Goal: Task Accomplishment & Management: Manage account settings

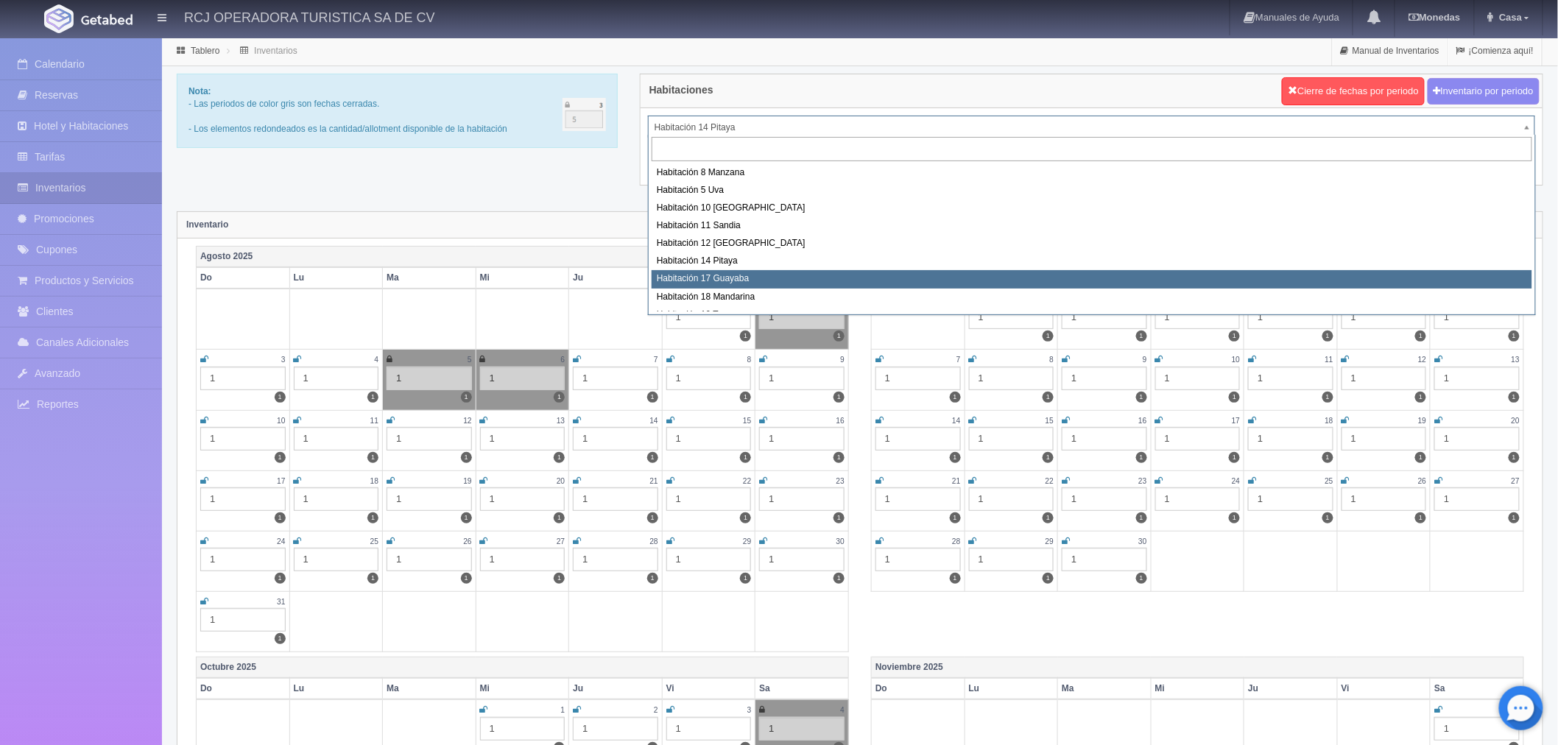
select select "1578"
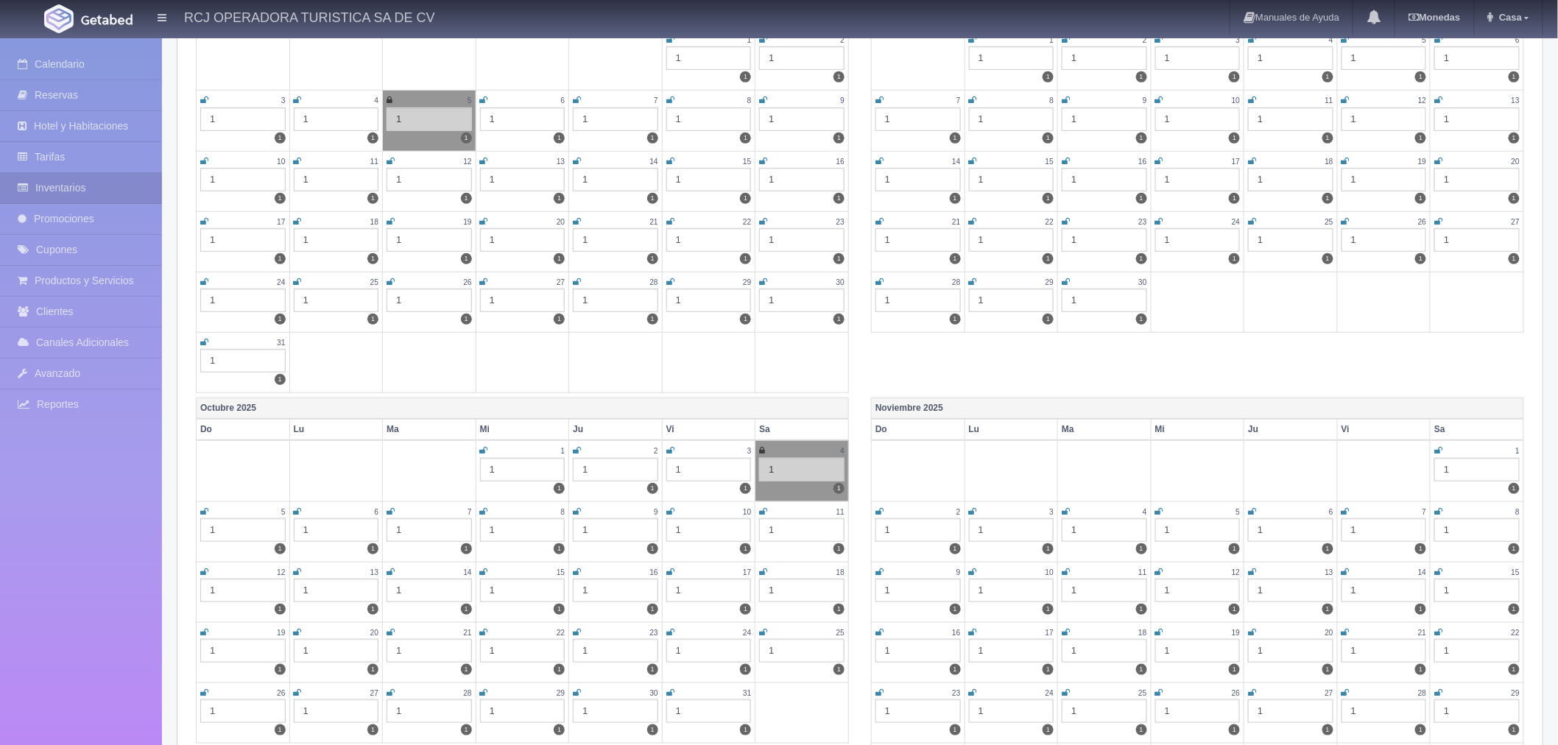
scroll to position [327, 0]
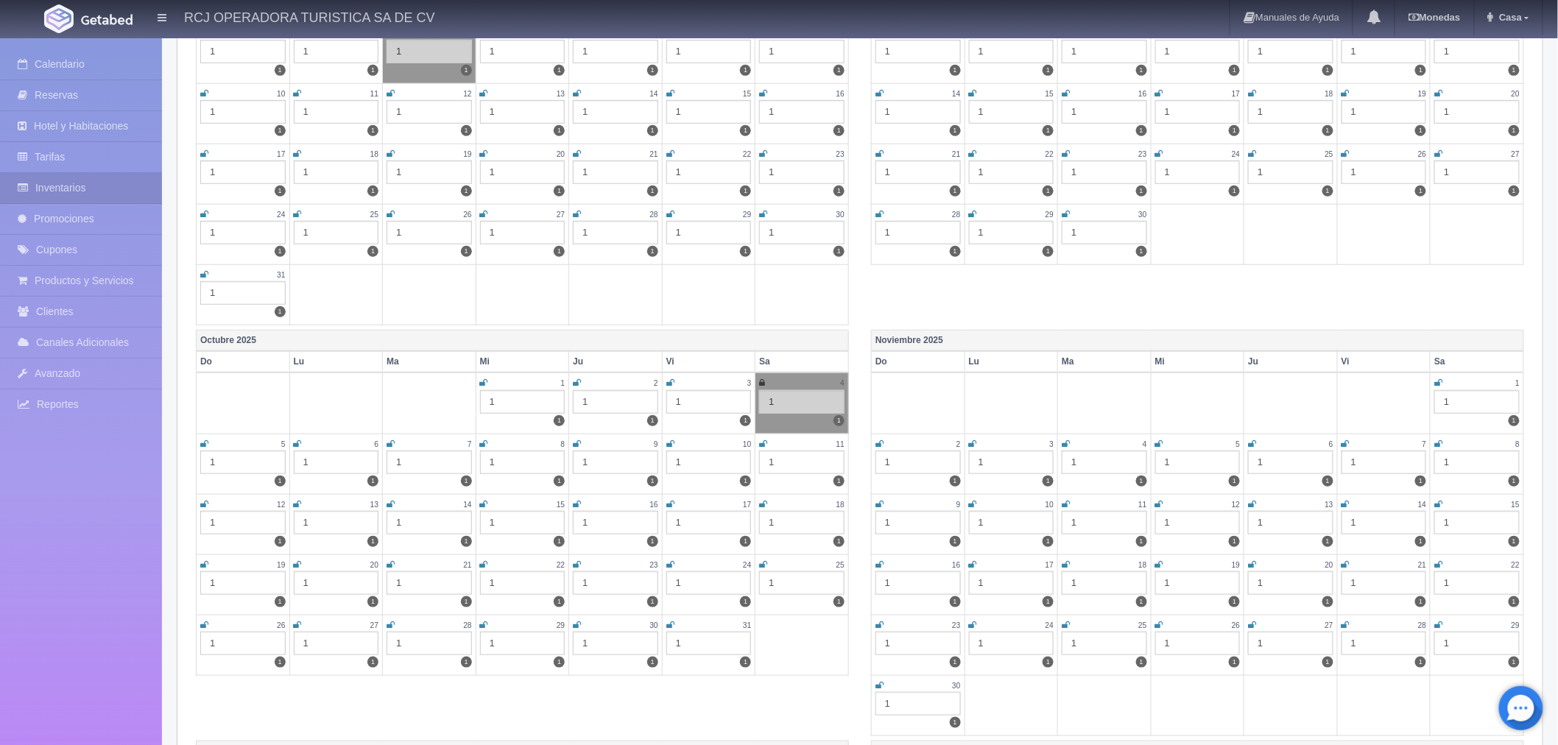
click at [1435, 560] on icon at bounding box center [1439, 564] width 8 height 9
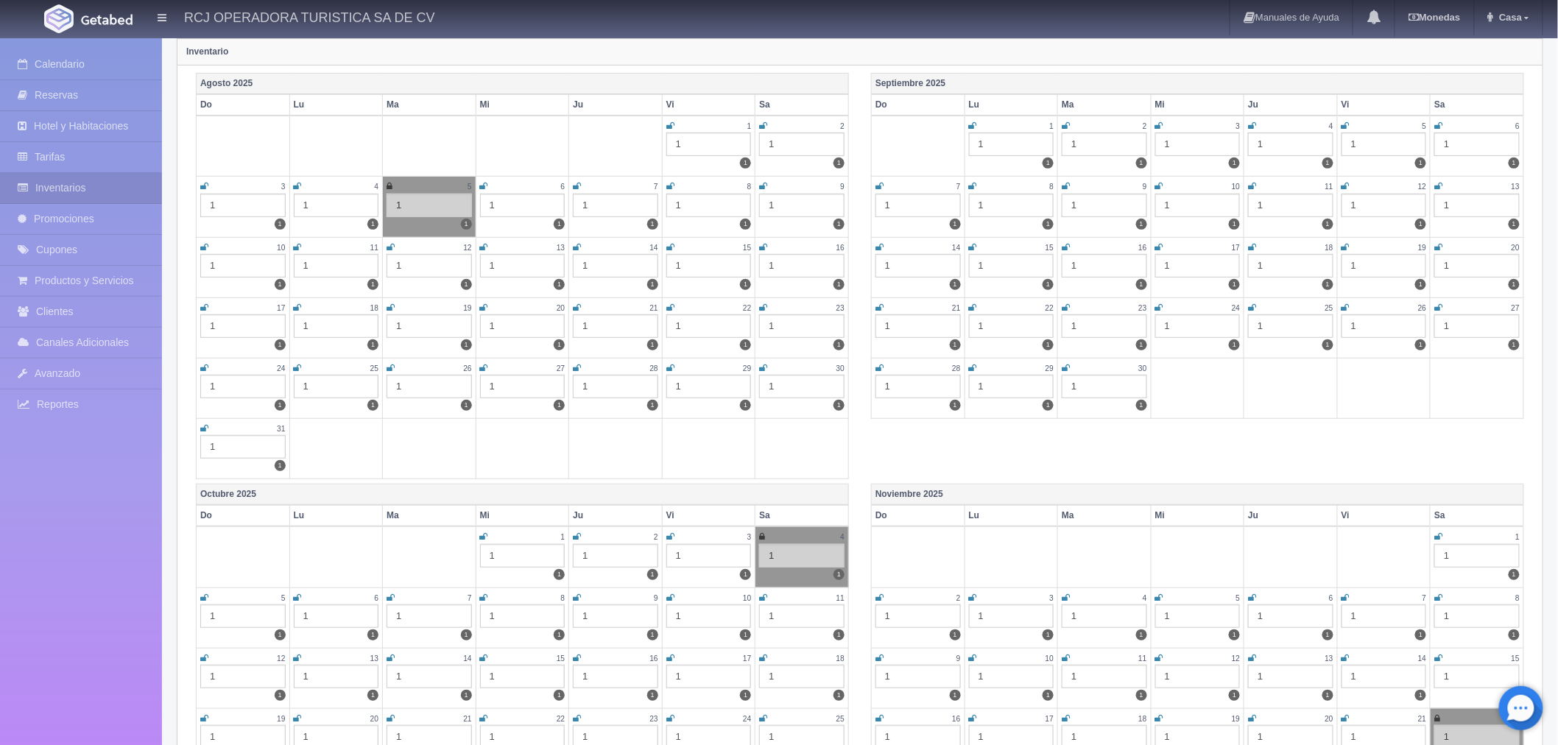
scroll to position [0, 0]
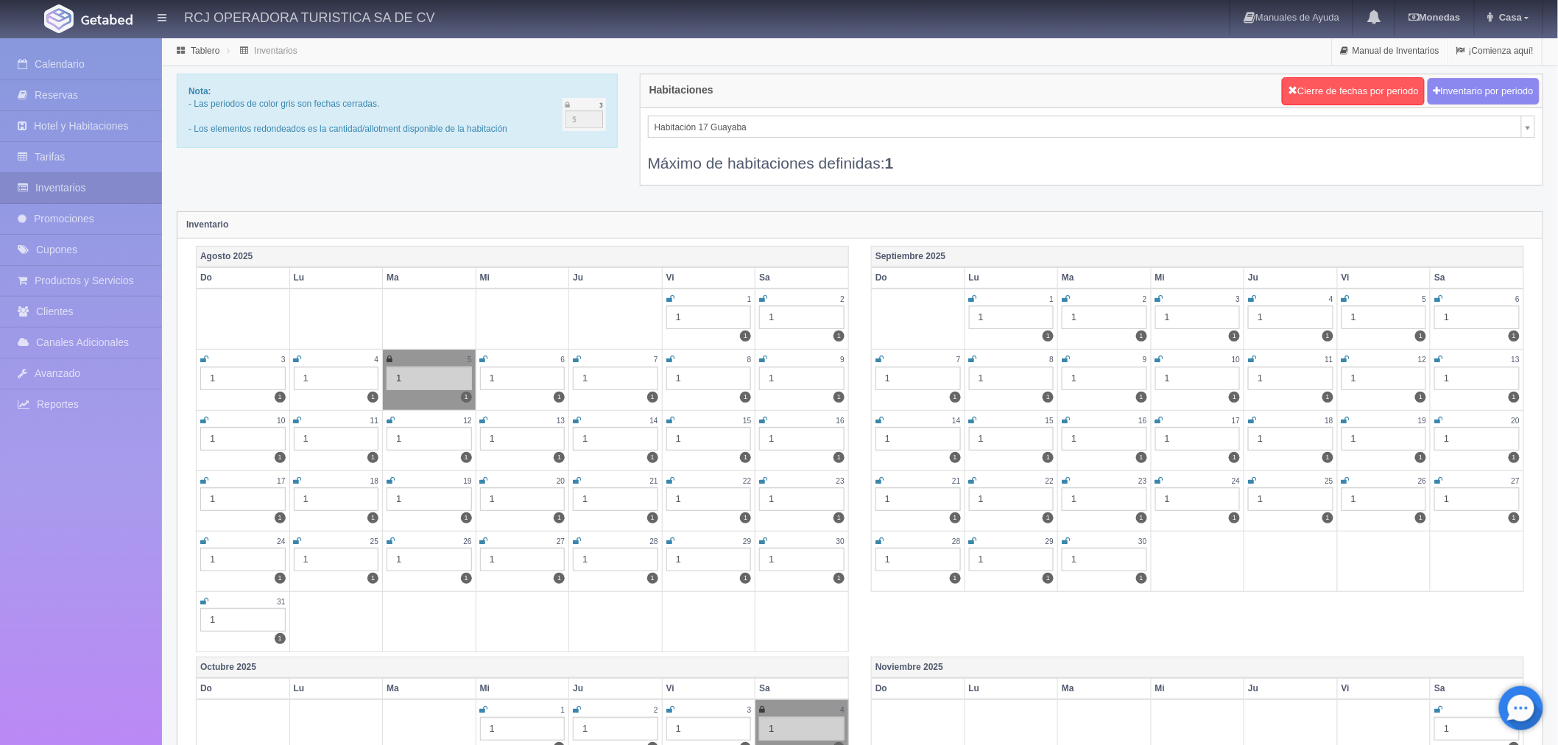
select select "1579"
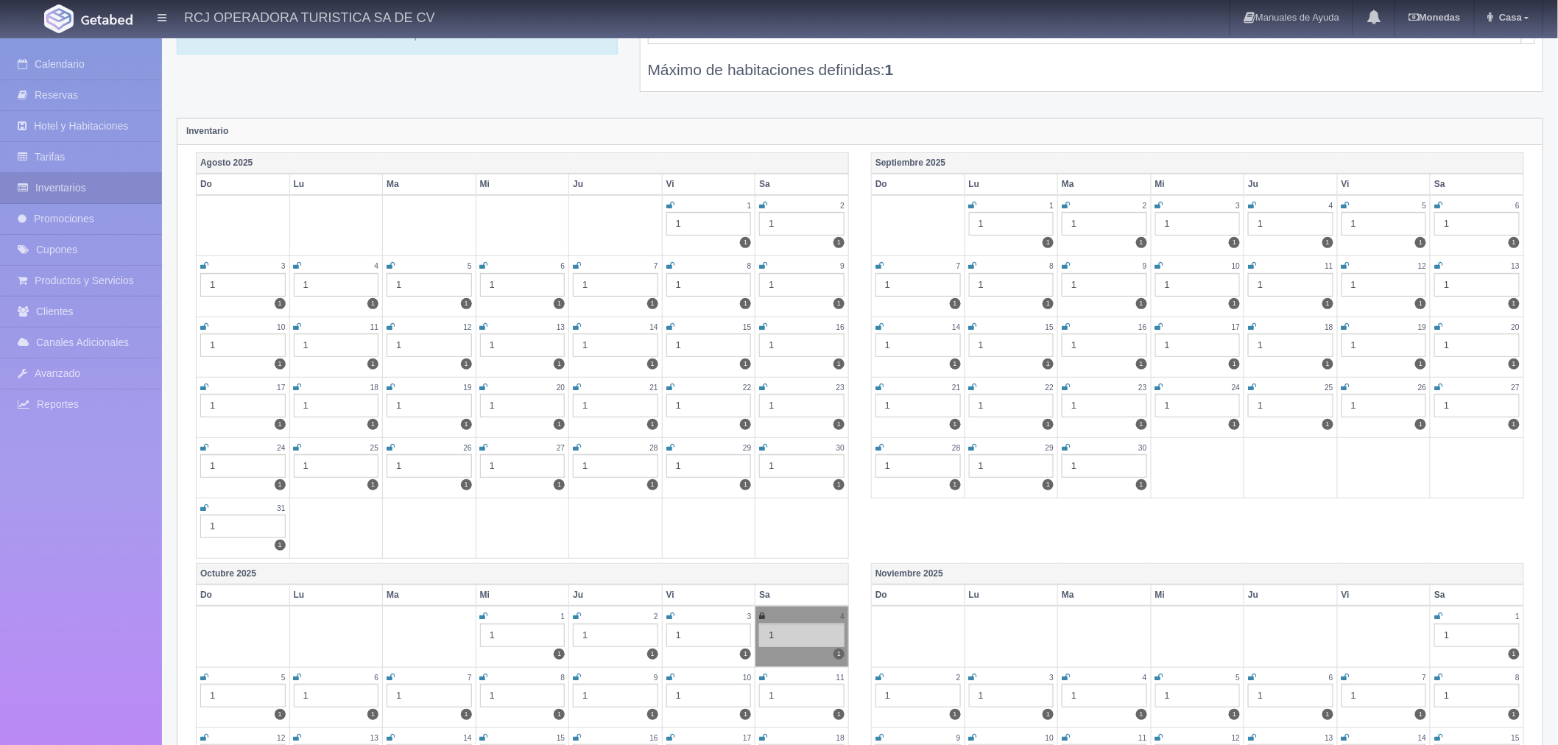
scroll to position [245, 0]
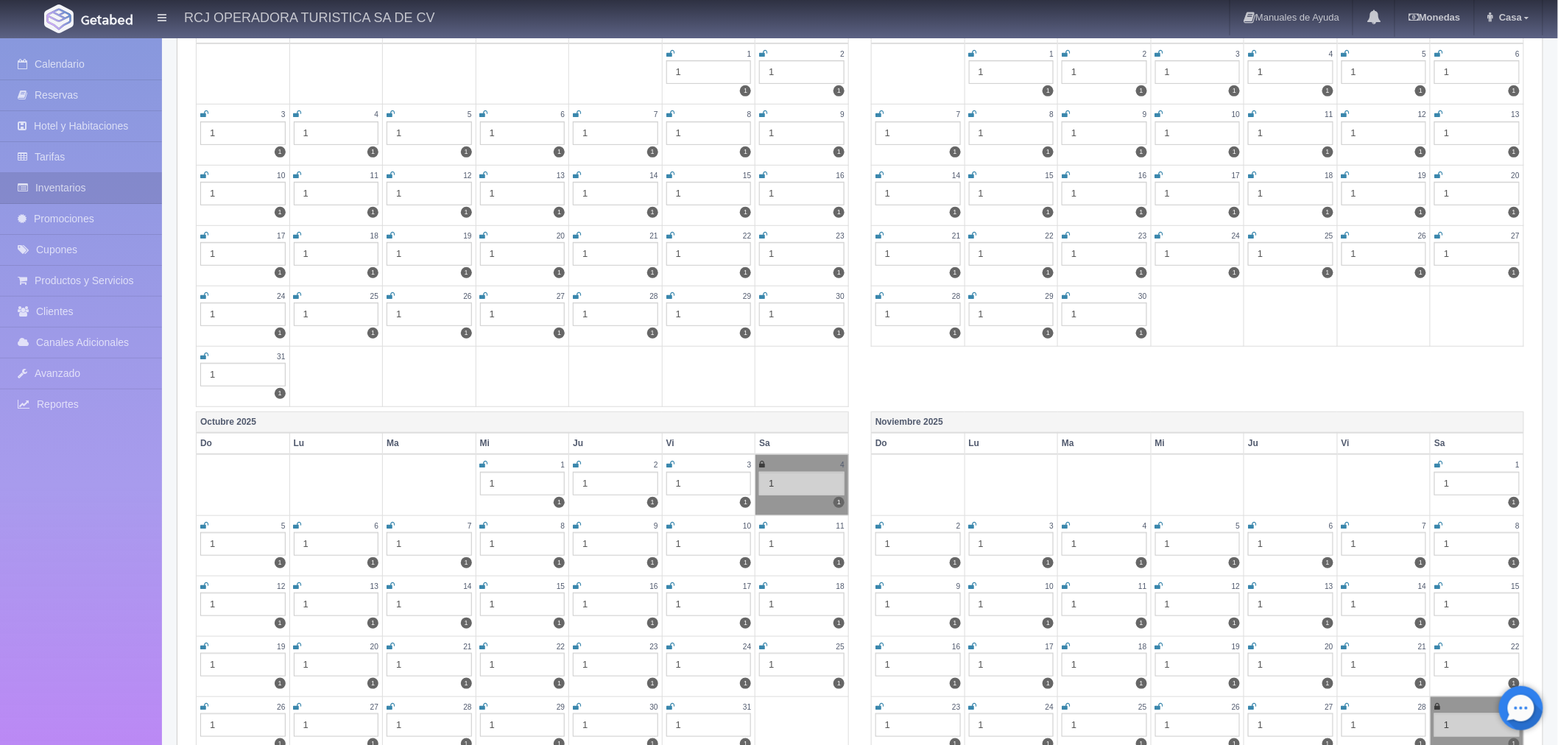
click at [1440, 645] on icon at bounding box center [1439, 646] width 8 height 9
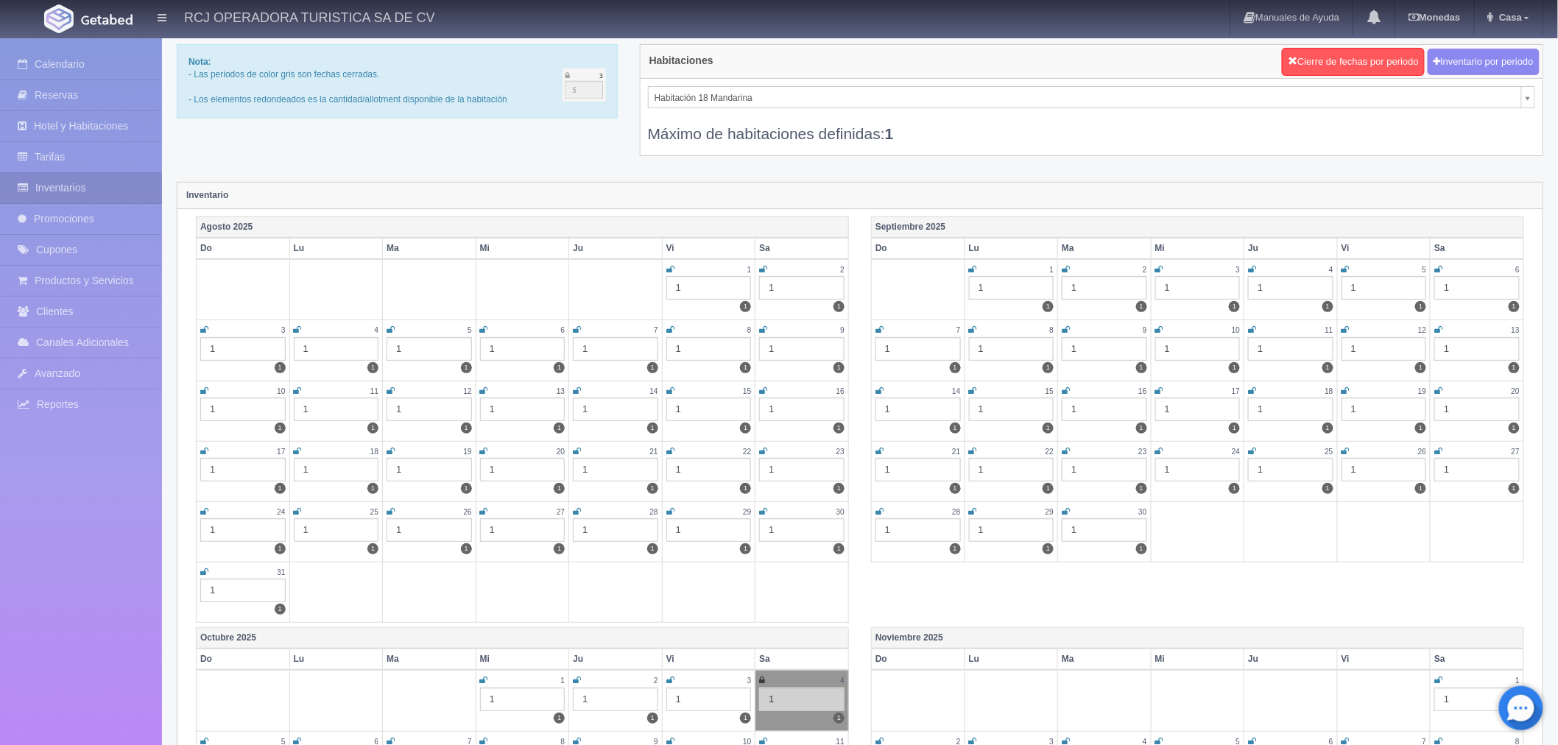
scroll to position [0, 0]
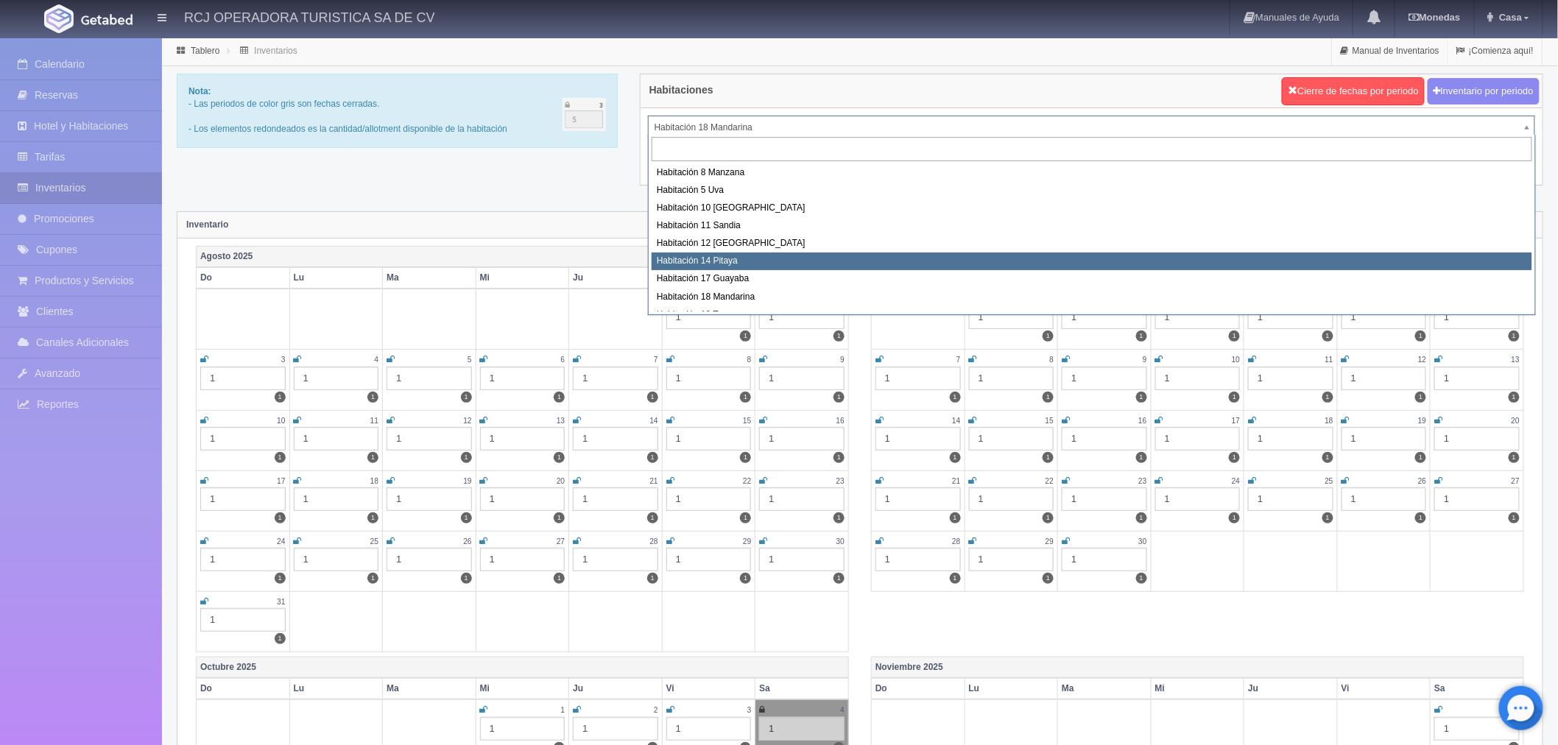
scroll to position [82, 0]
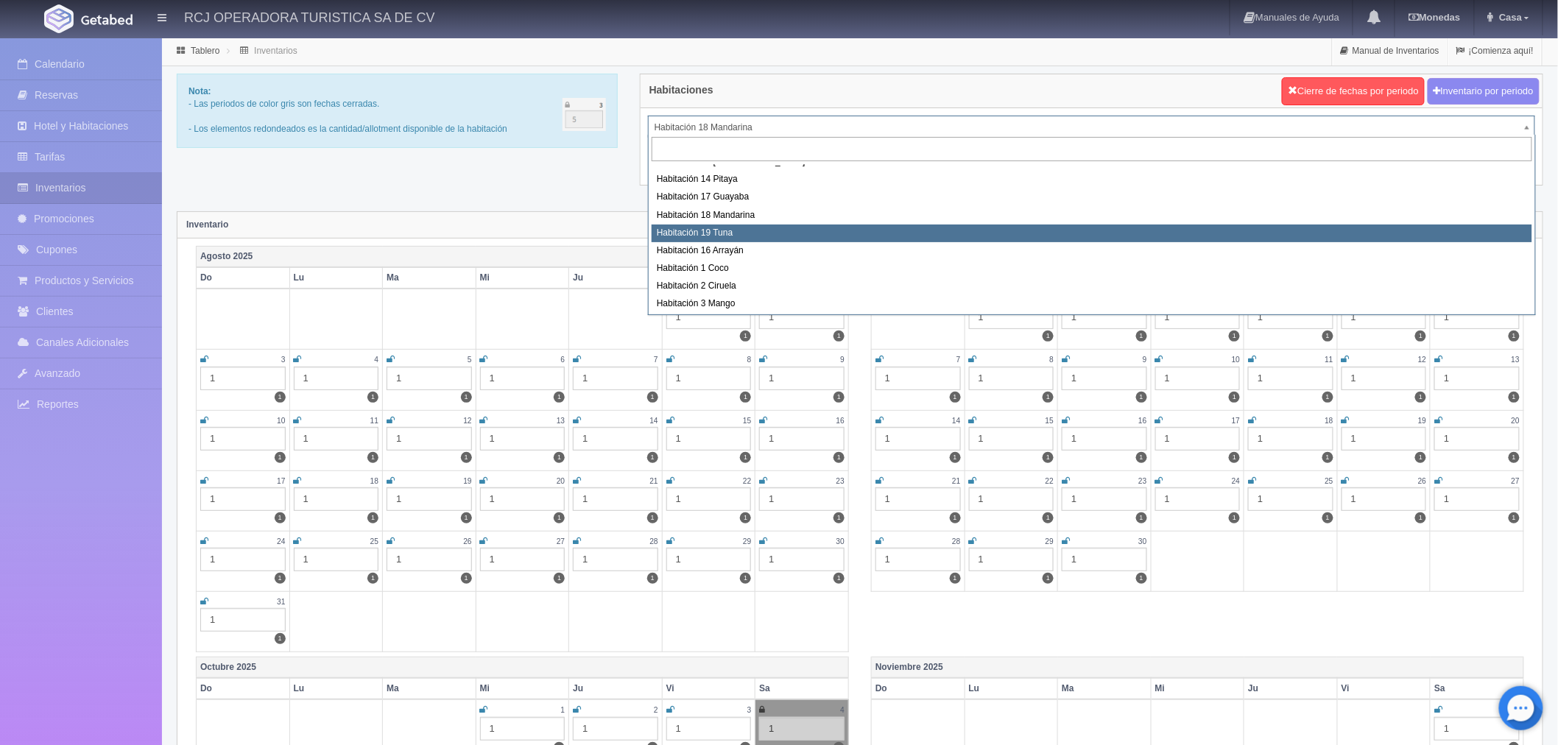
select select "1580"
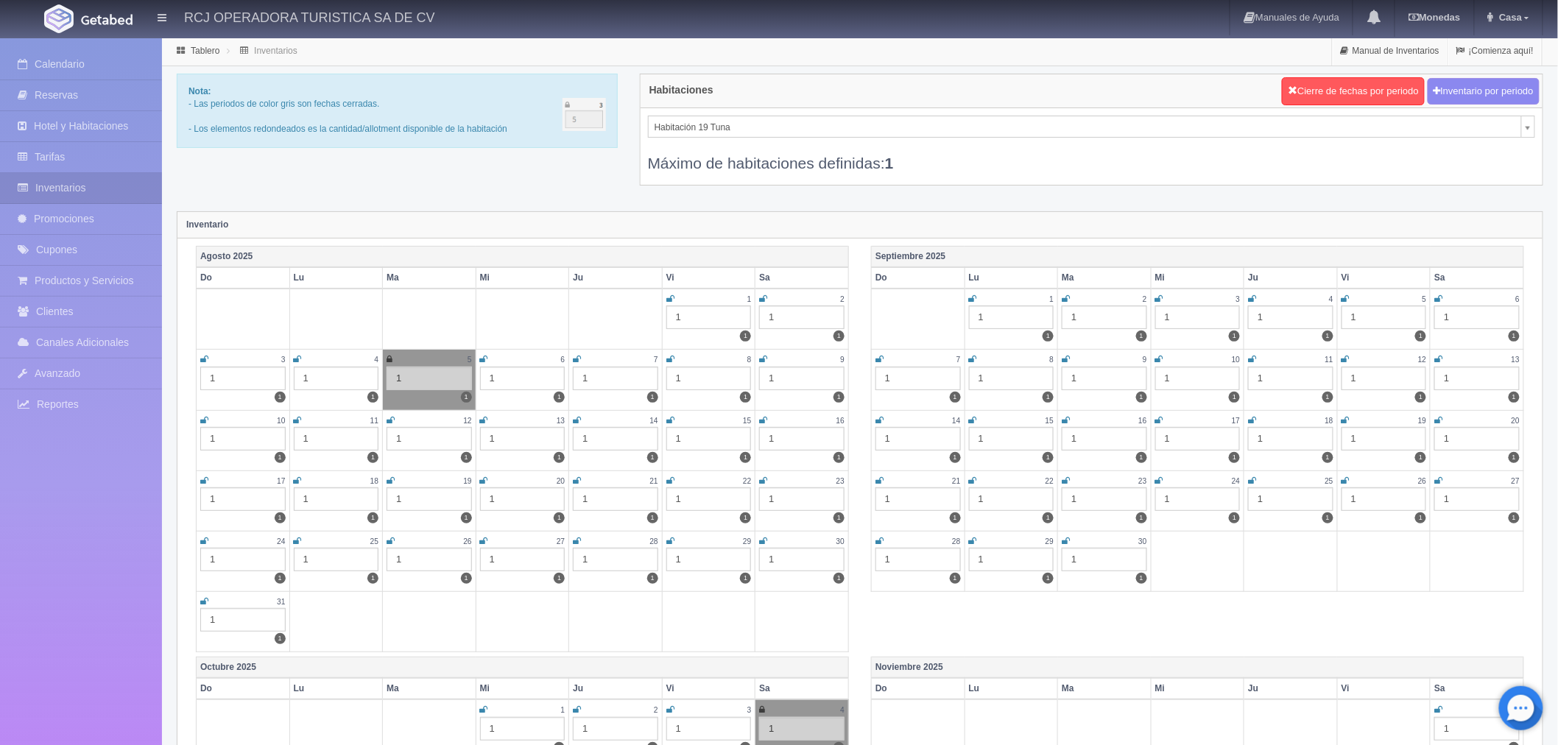
scroll to position [409, 0]
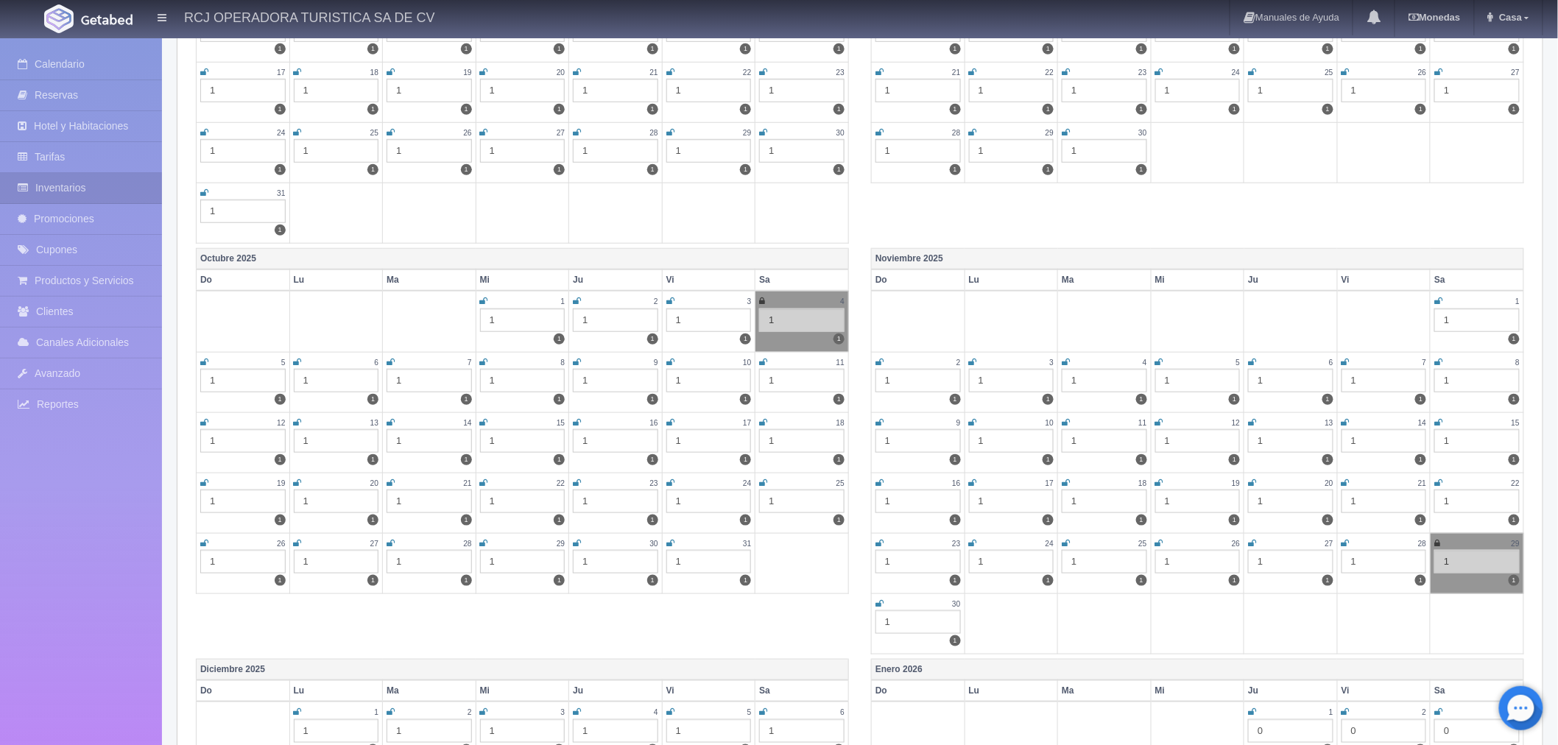
click at [1442, 480] on icon at bounding box center [1439, 483] width 8 height 9
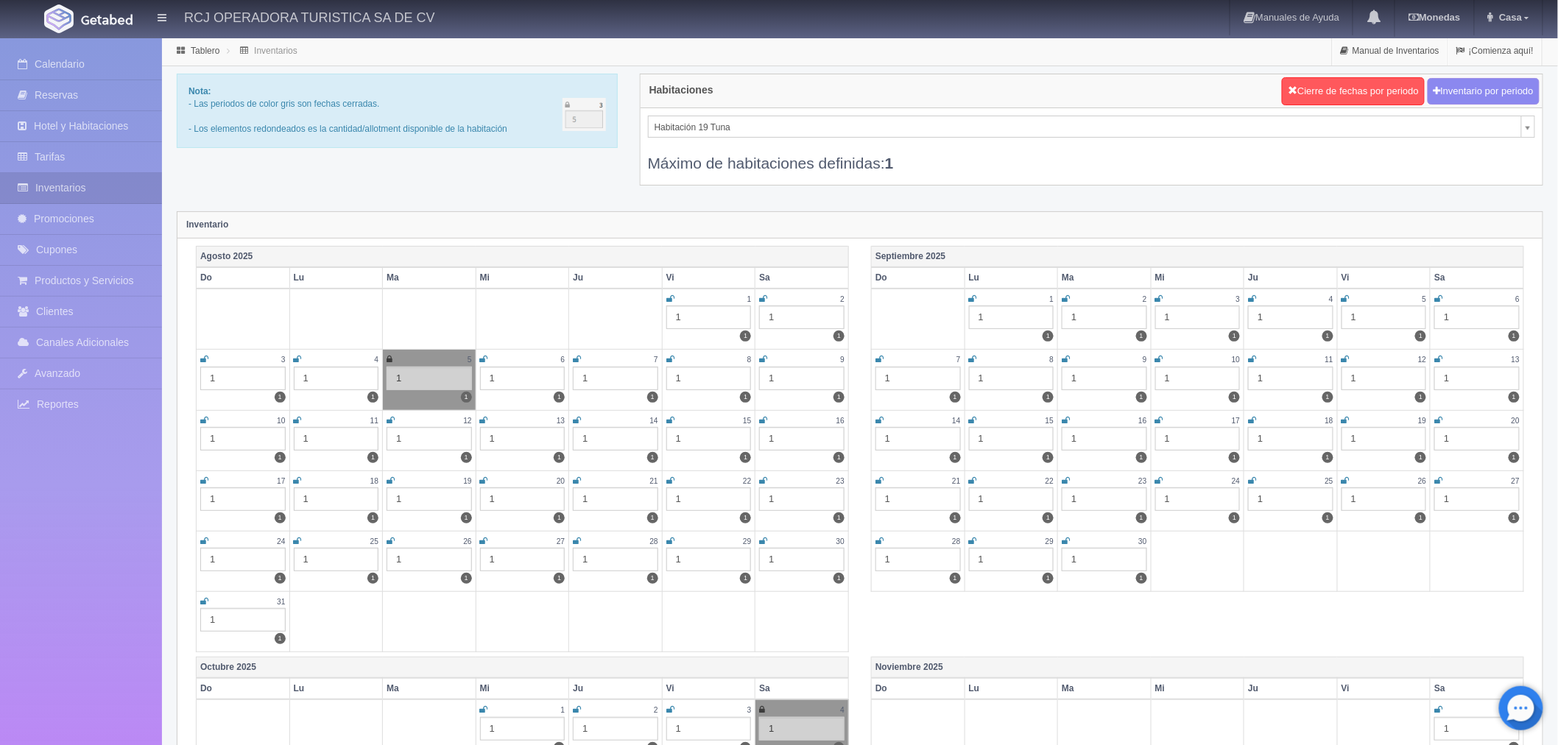
scroll to position [6, 0]
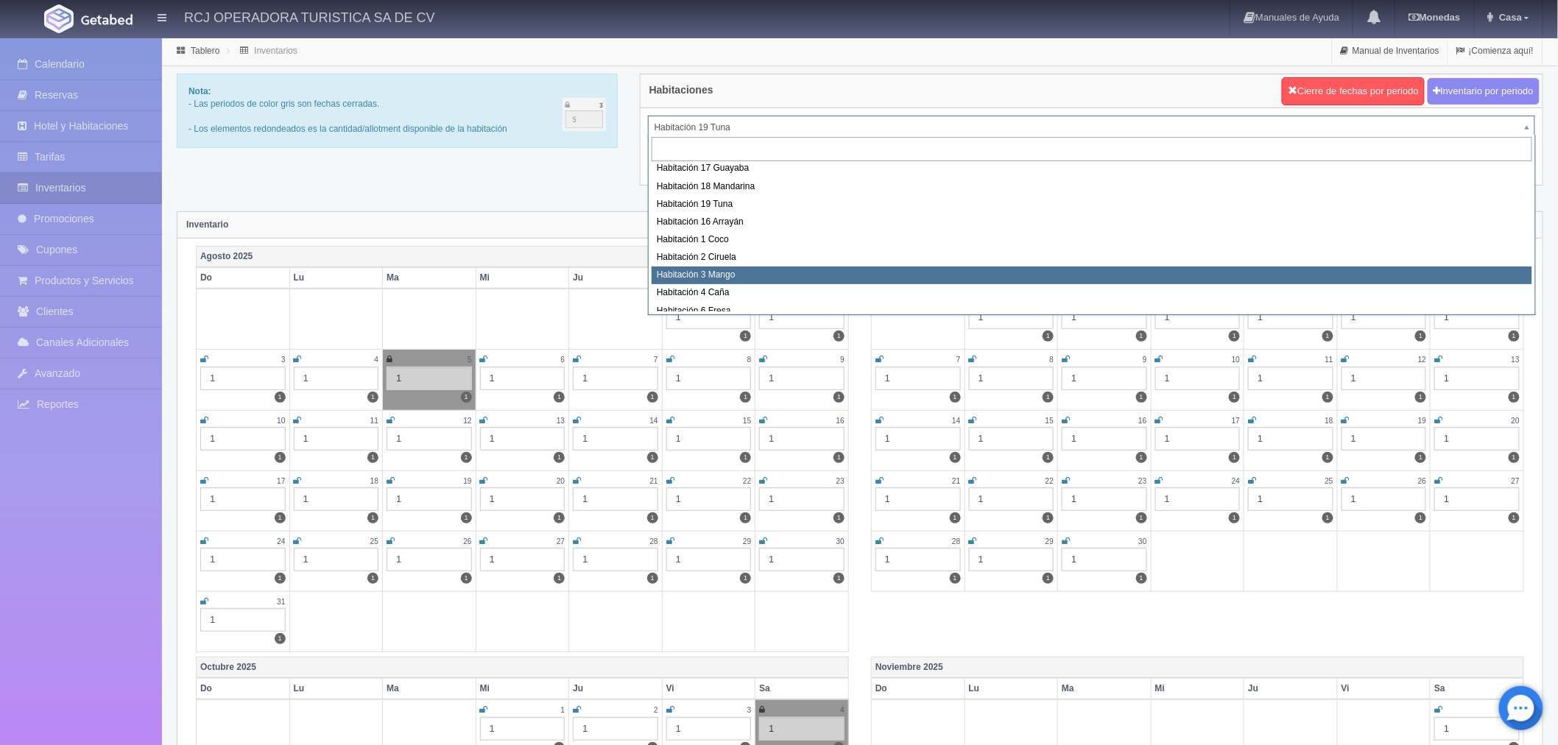
scroll to position [82, 0]
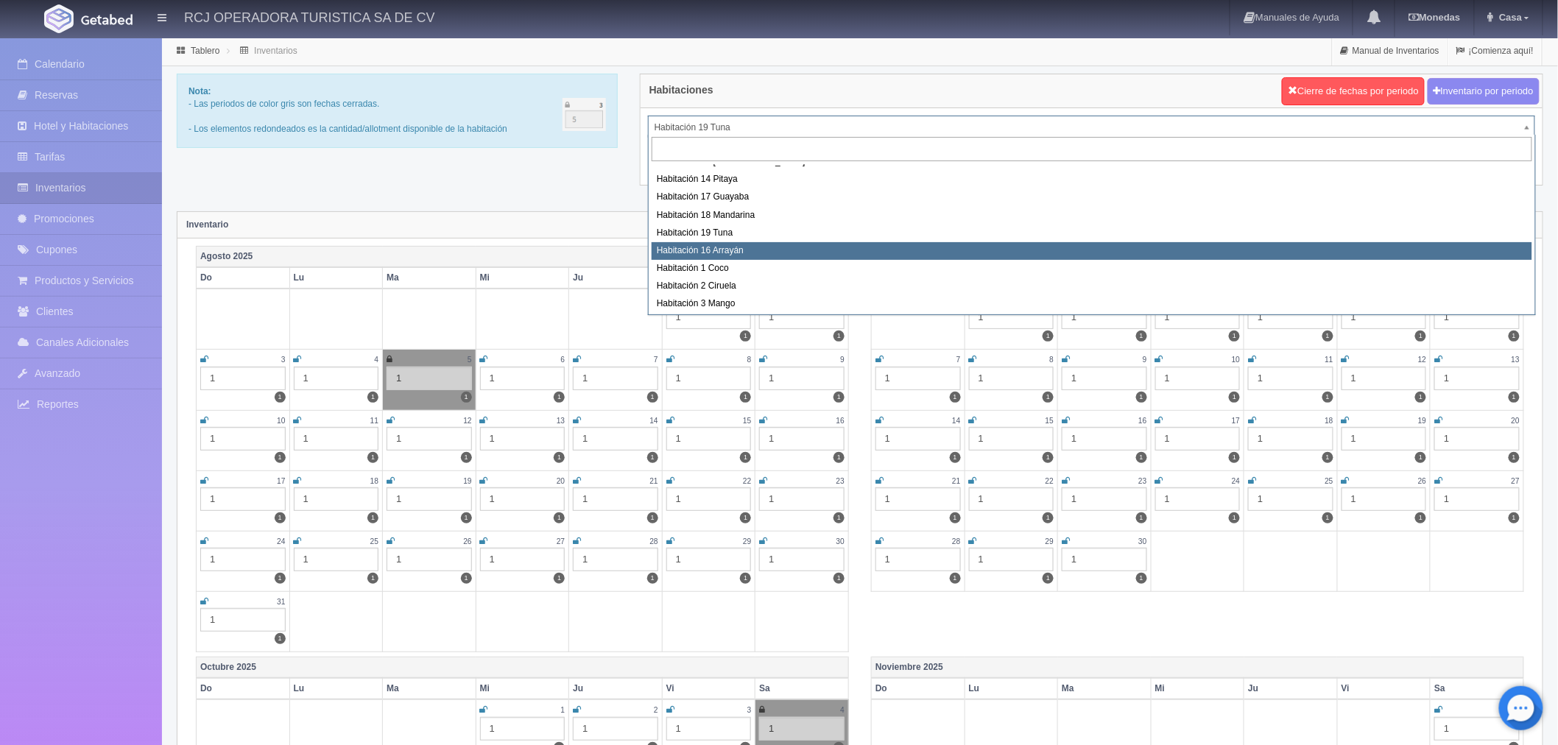
select select "1581"
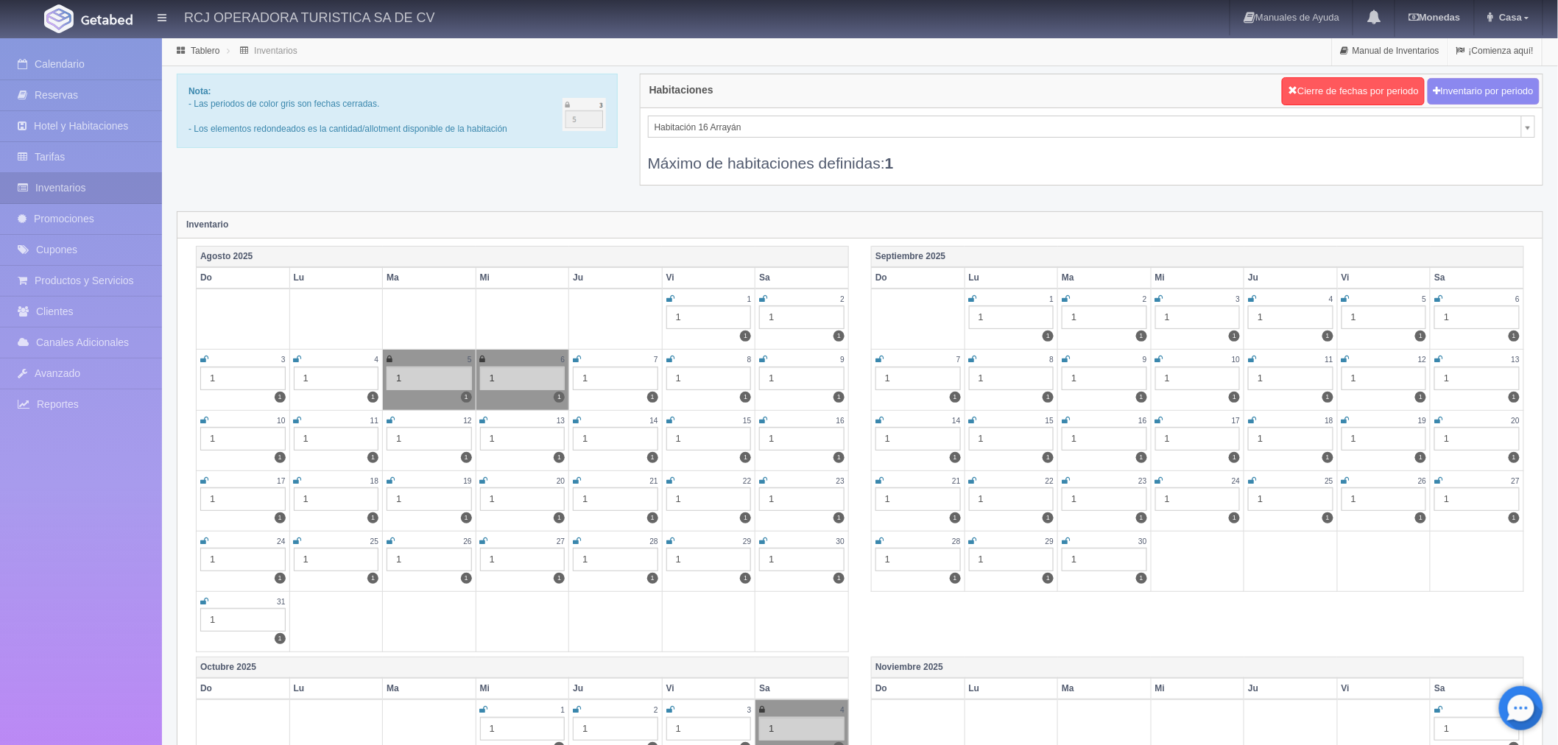
scroll to position [327, 0]
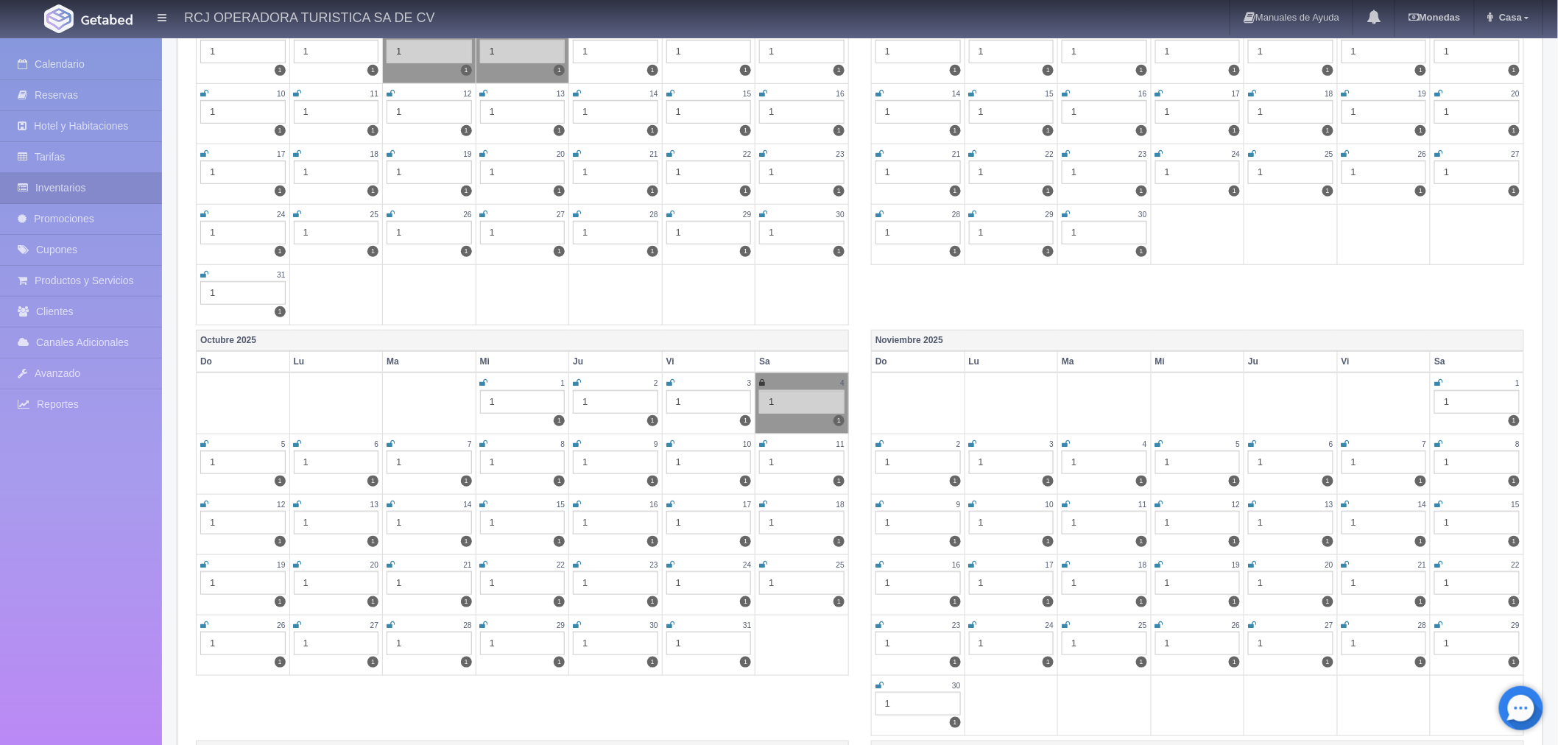
click at [1440, 560] on icon at bounding box center [1439, 564] width 8 height 9
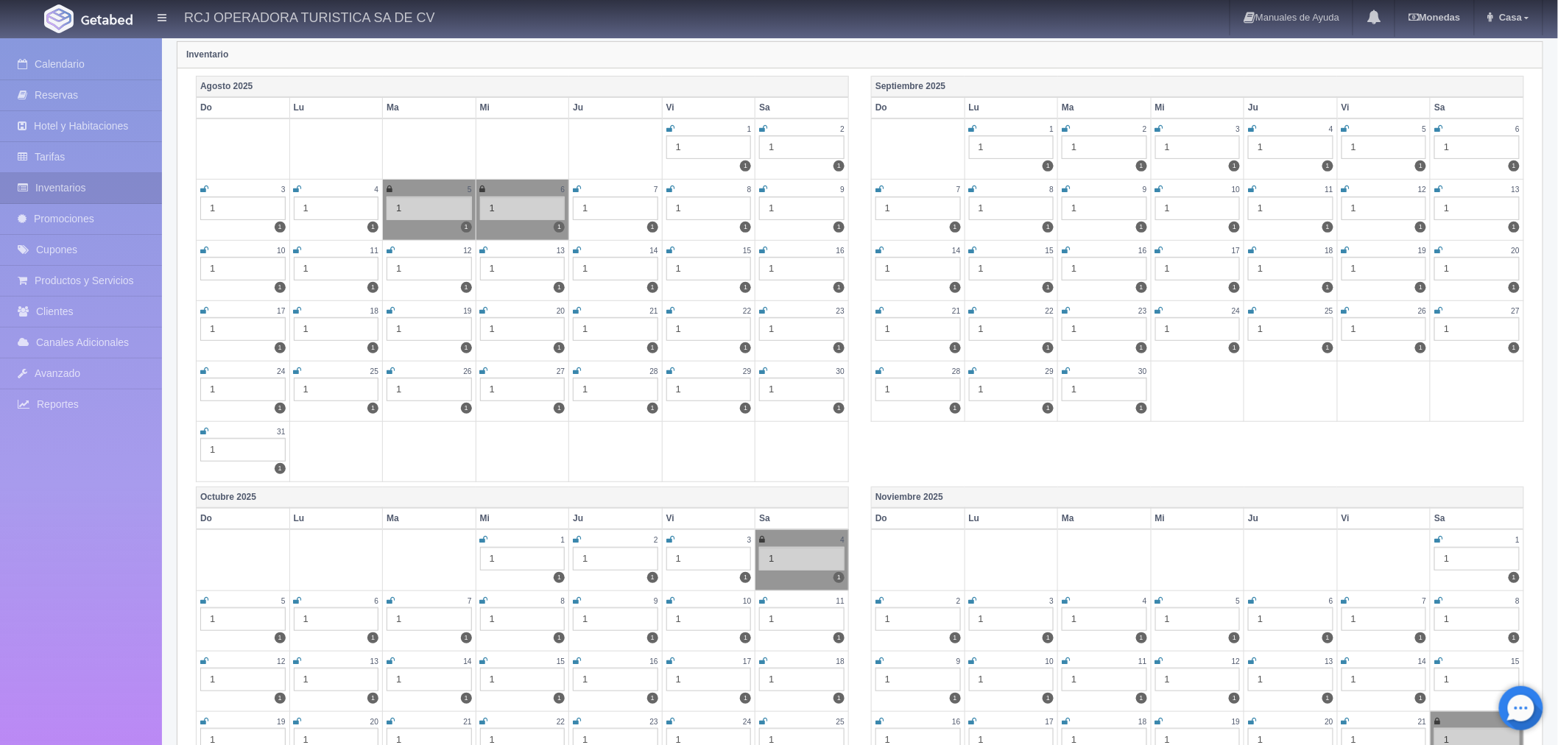
scroll to position [0, 0]
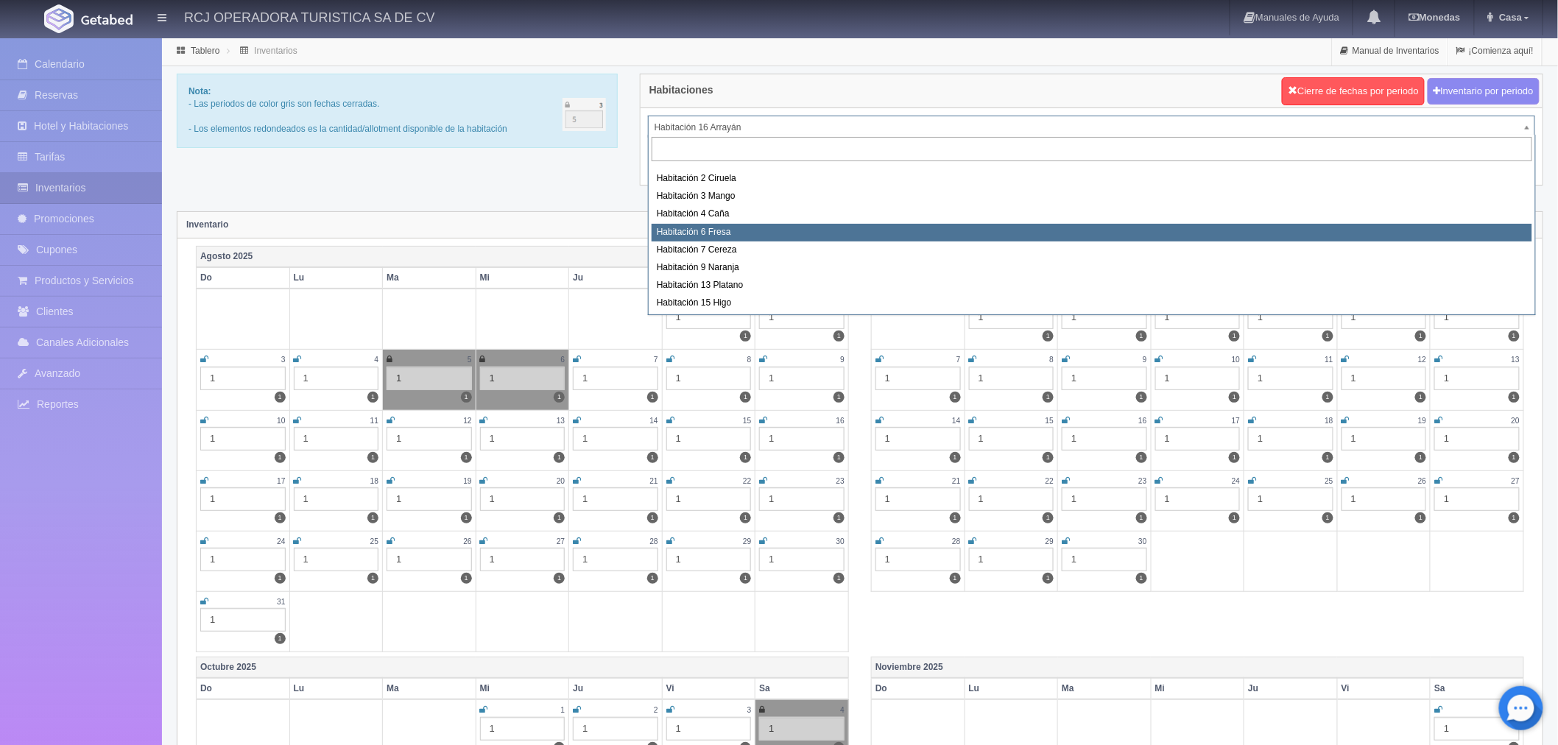
scroll to position [108, 0]
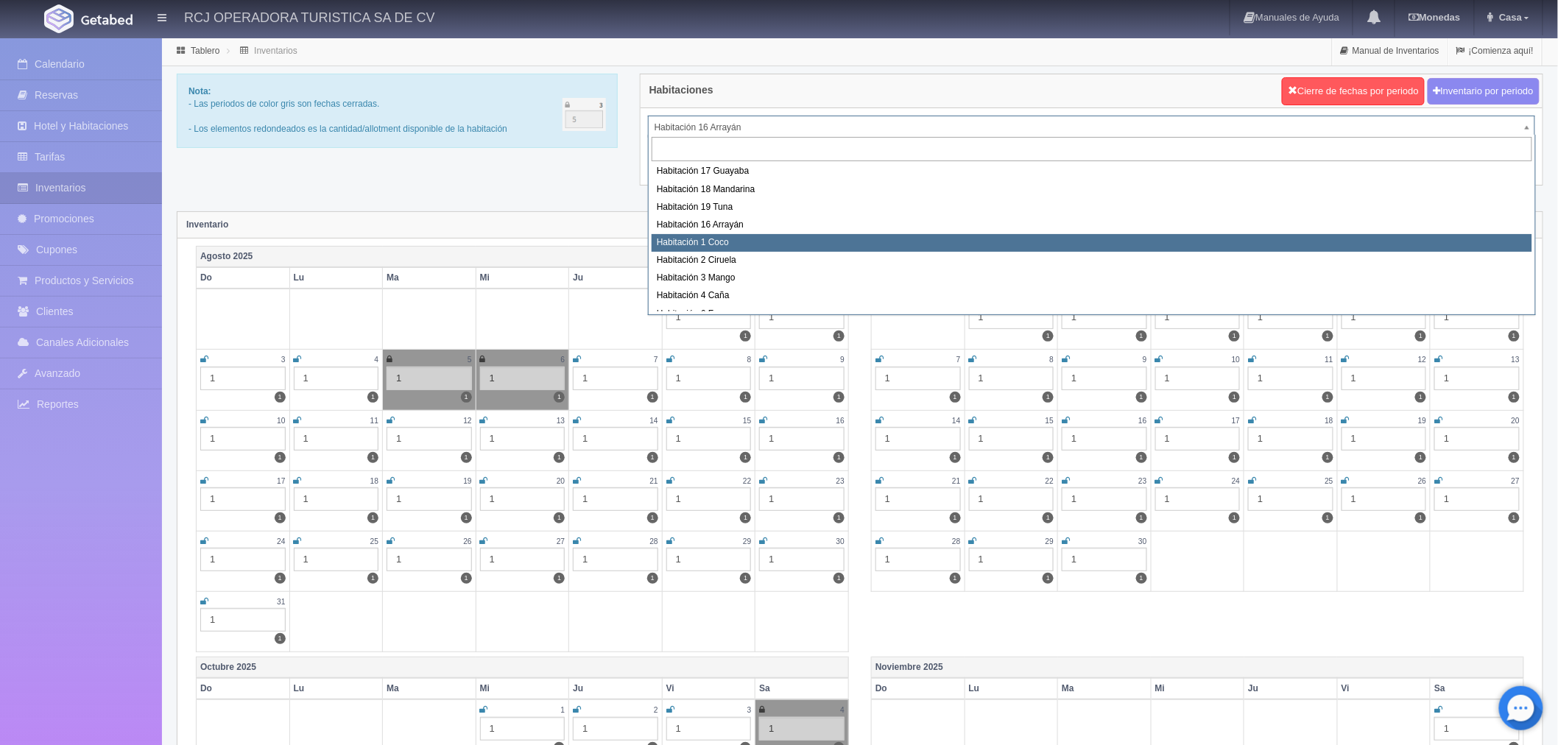
select select "1606"
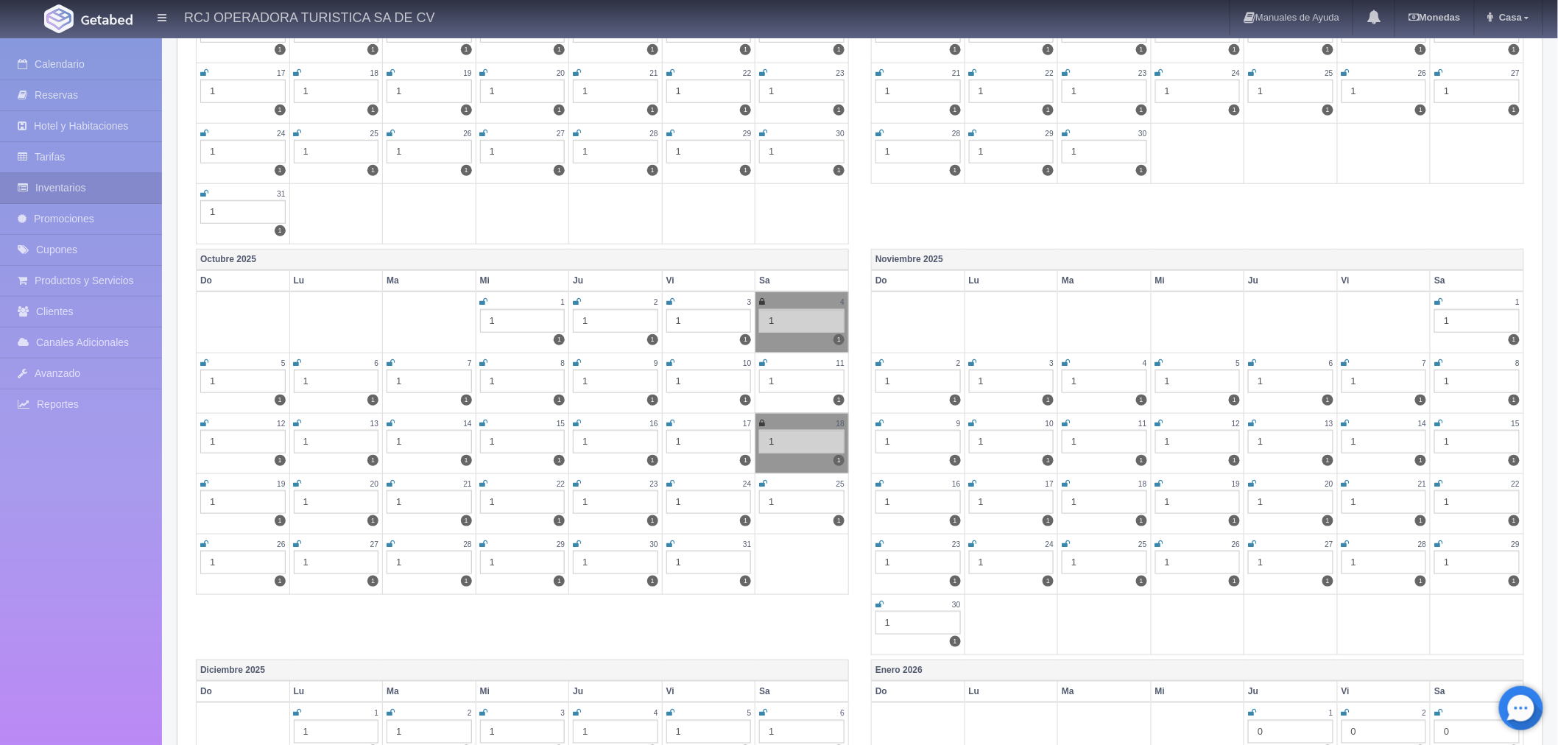
scroll to position [409, 0]
click at [1438, 479] on icon at bounding box center [1439, 483] width 8 height 9
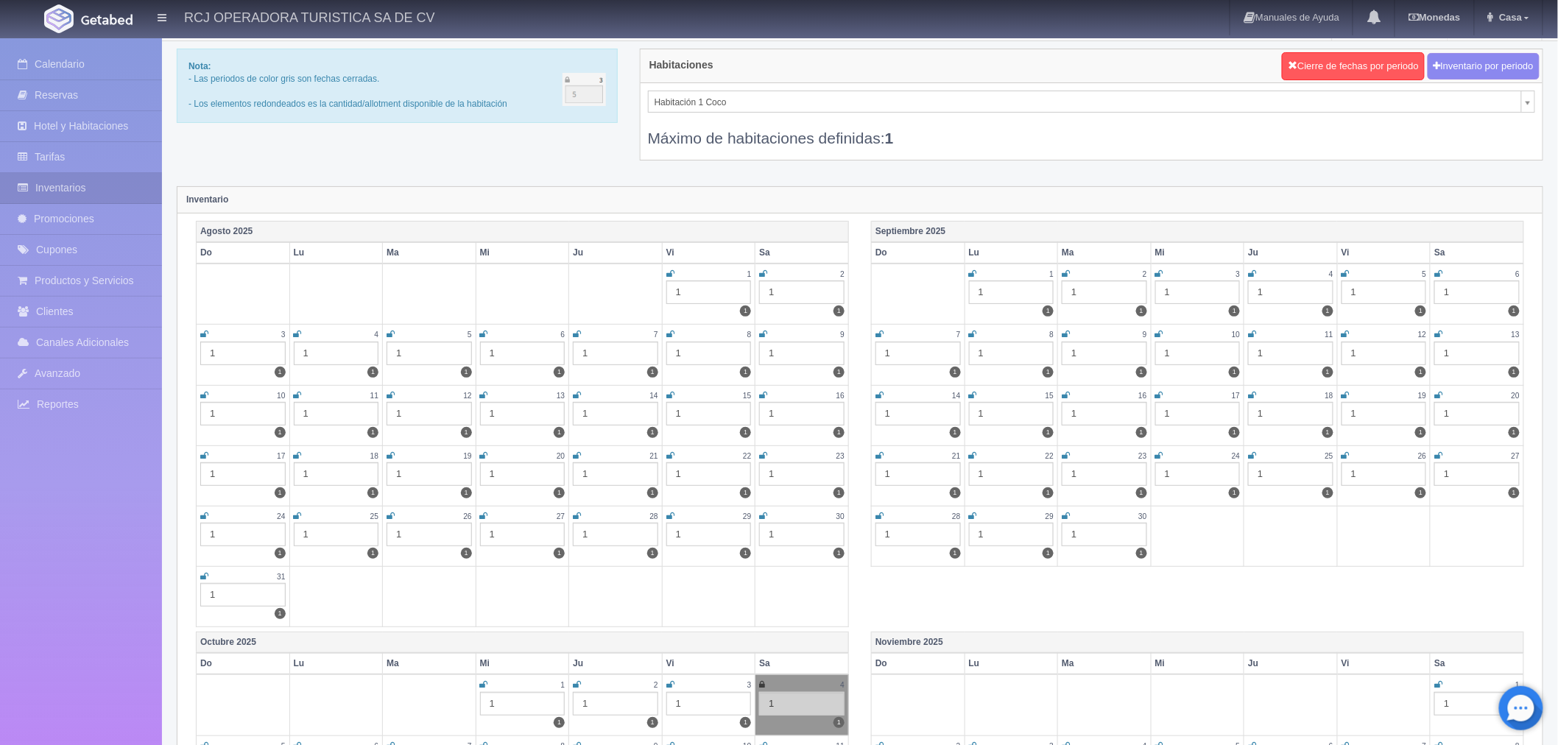
scroll to position [0, 0]
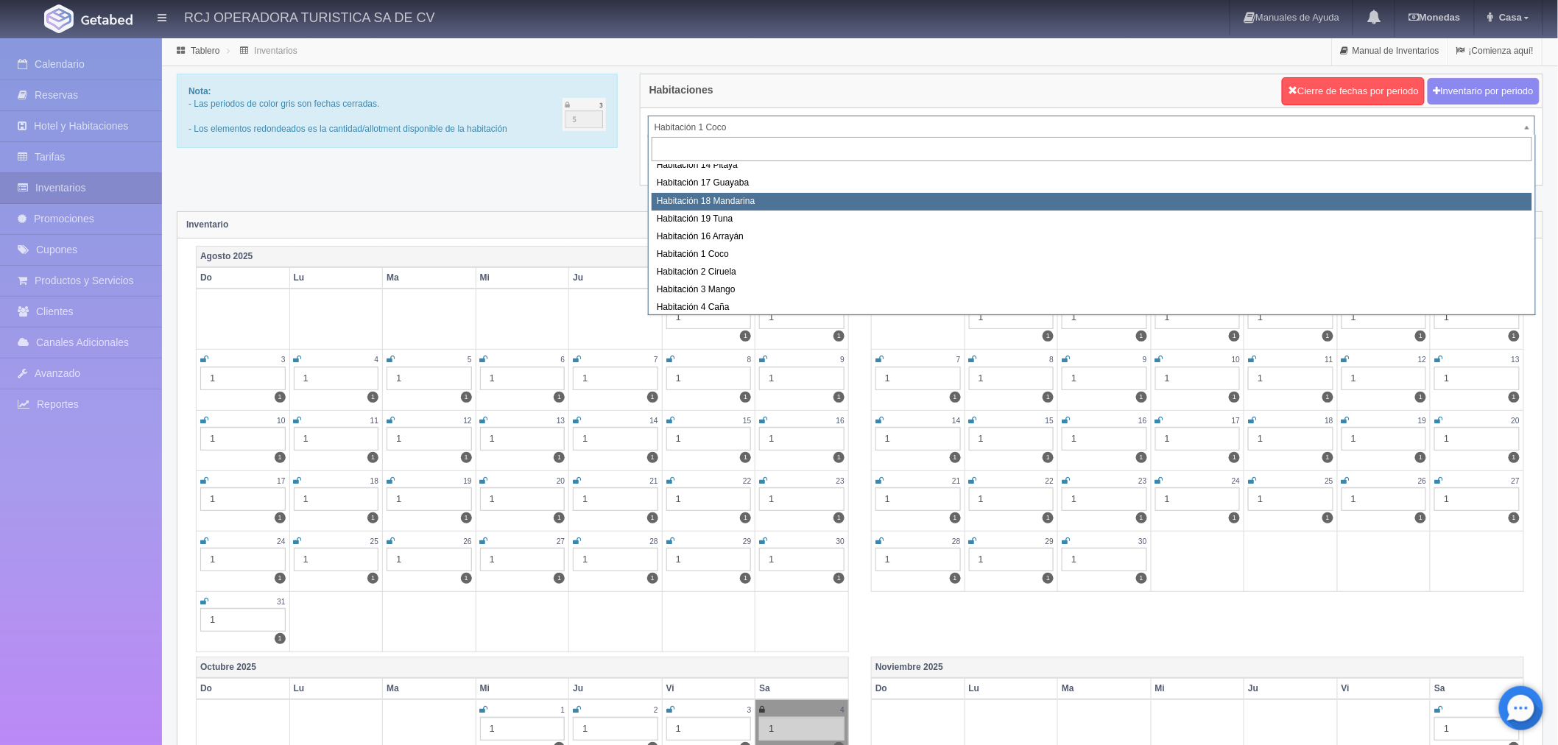
scroll to position [189, 0]
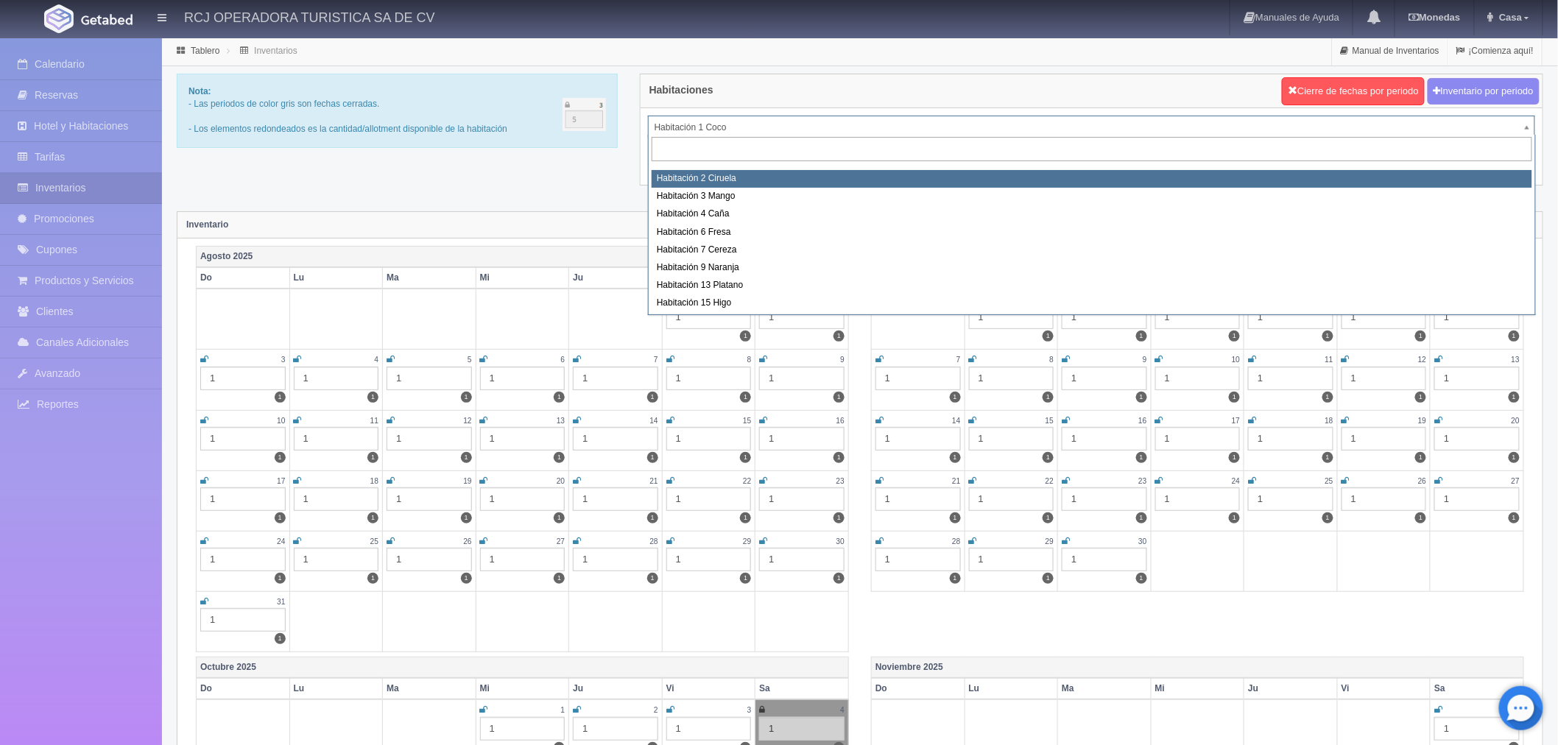
select select "1607"
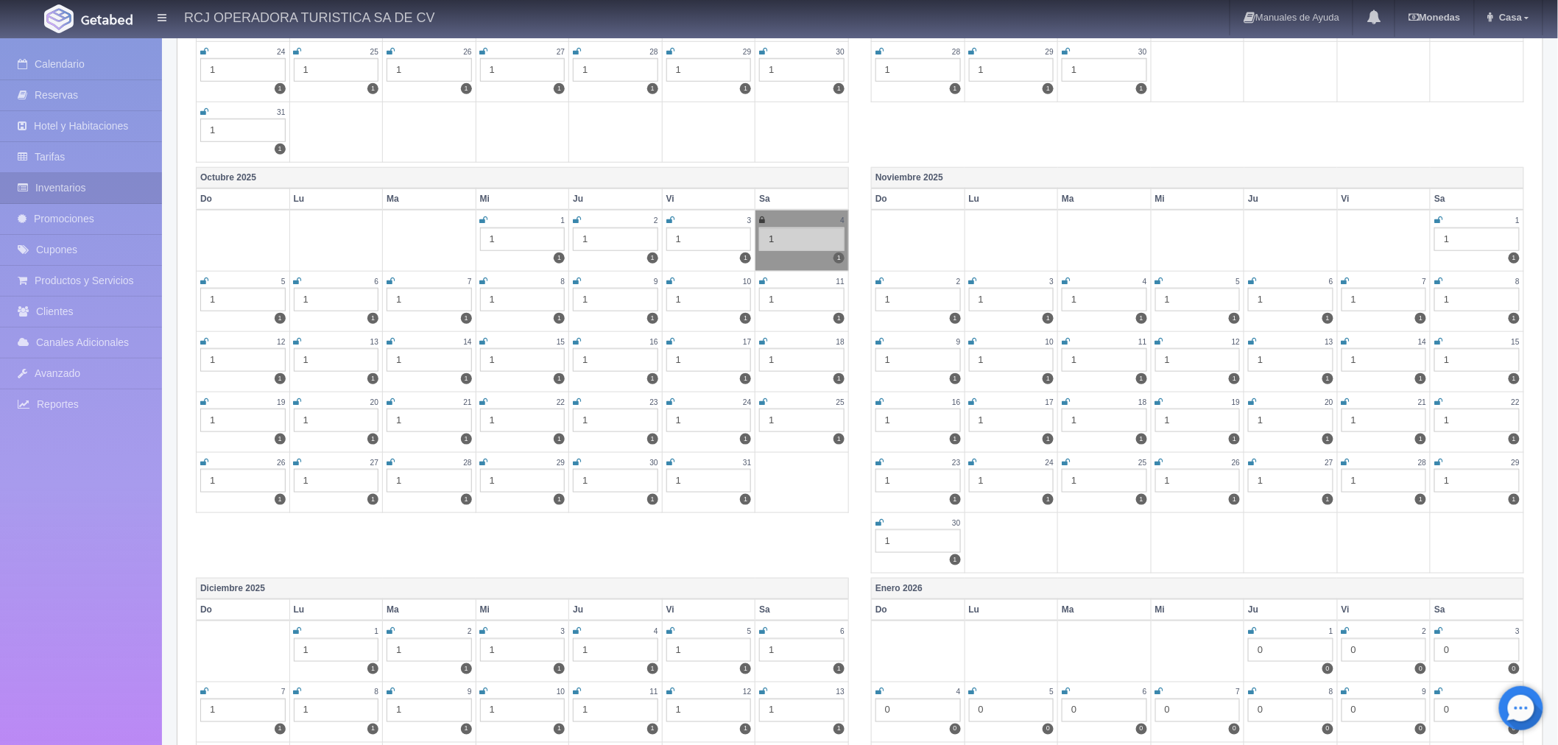
scroll to position [490, 0]
click at [1440, 398] on icon at bounding box center [1439, 401] width 8 height 9
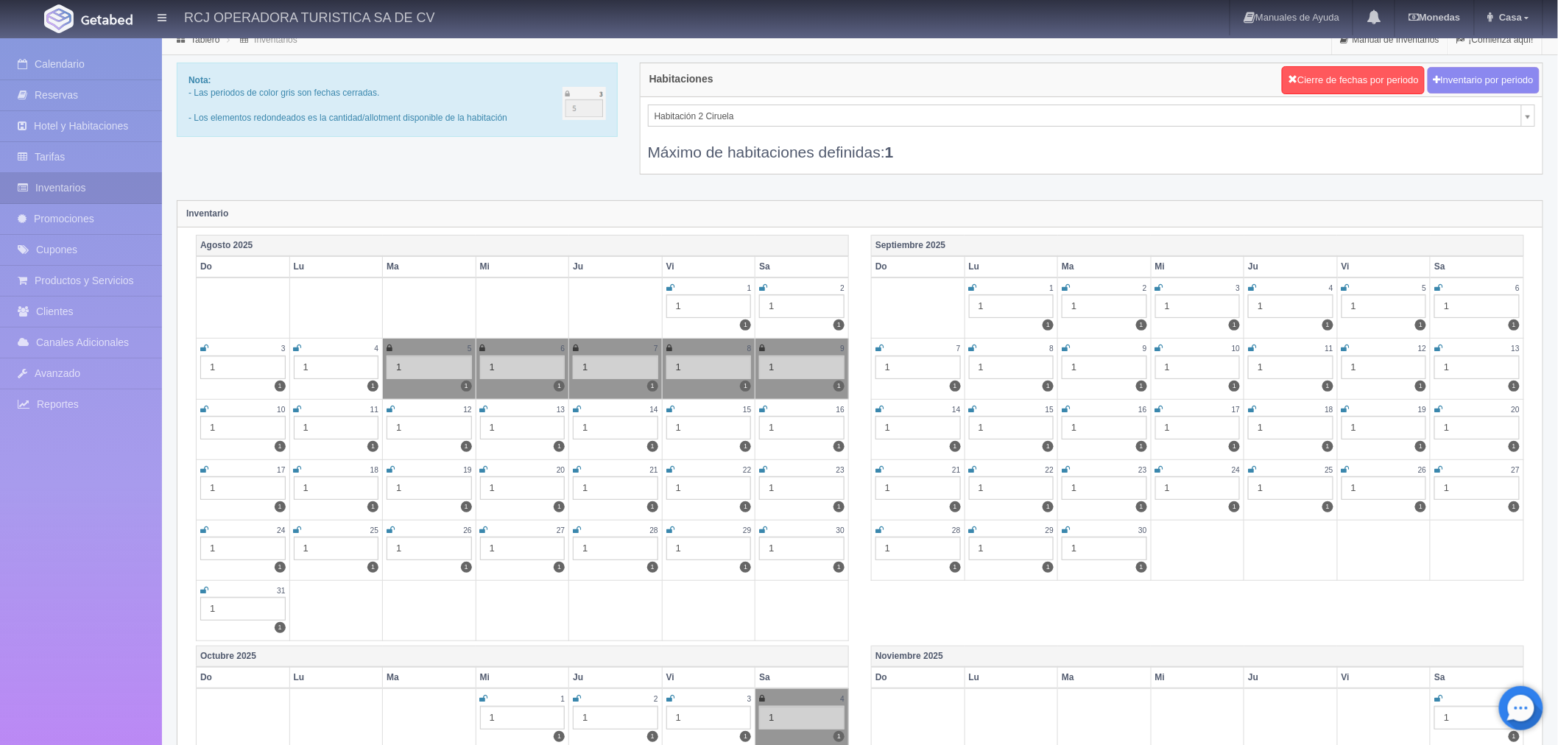
scroll to position [0, 0]
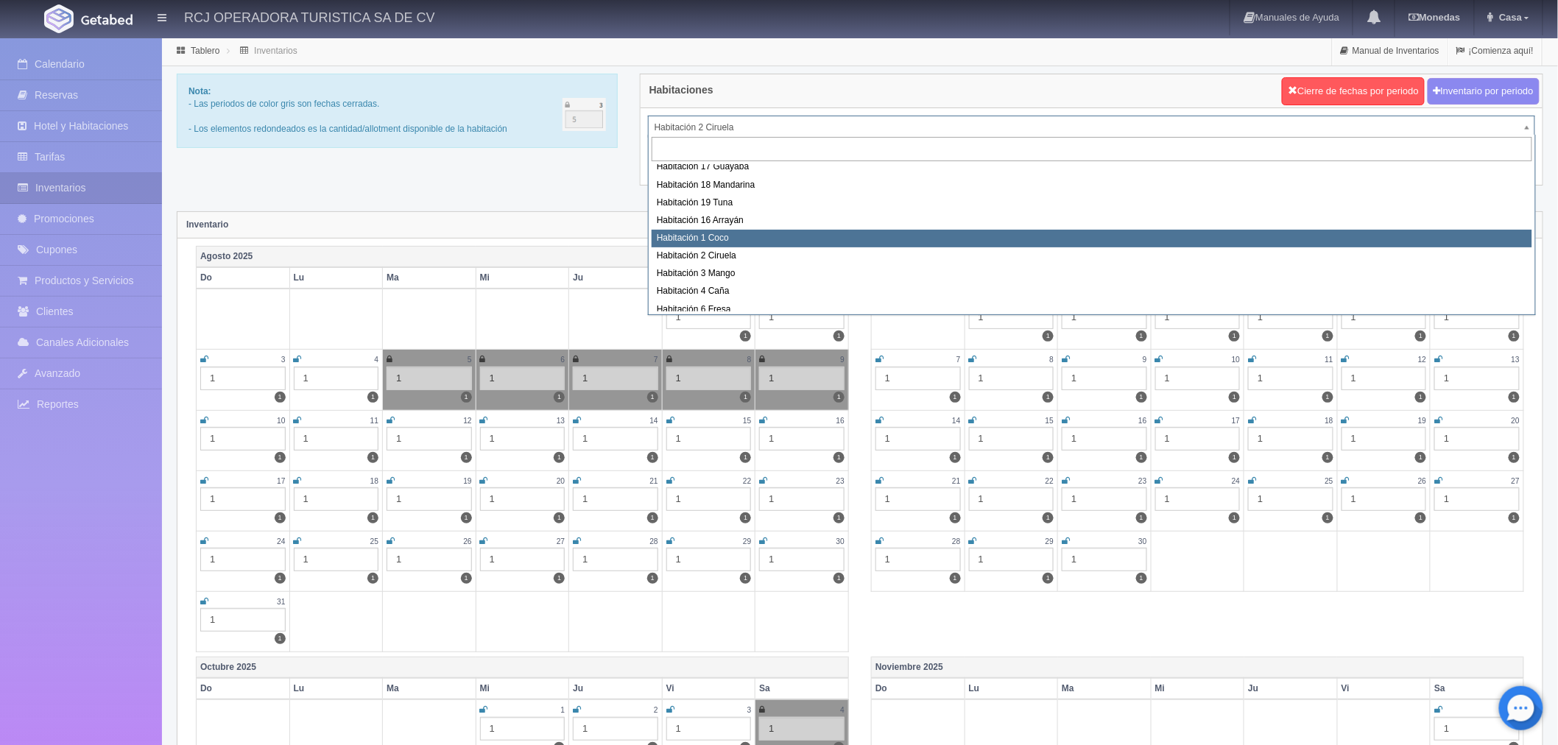
scroll to position [141, 0]
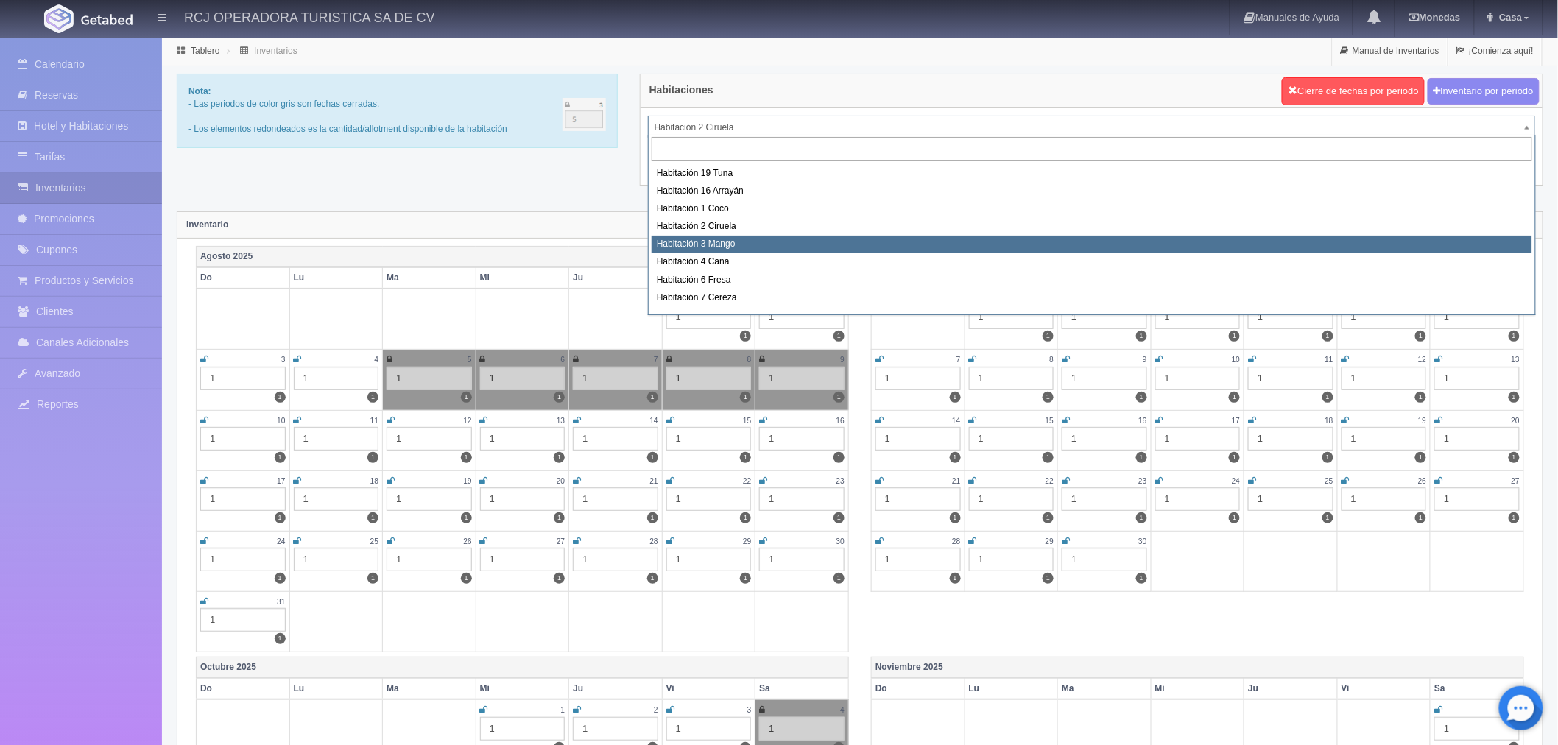
select select "1608"
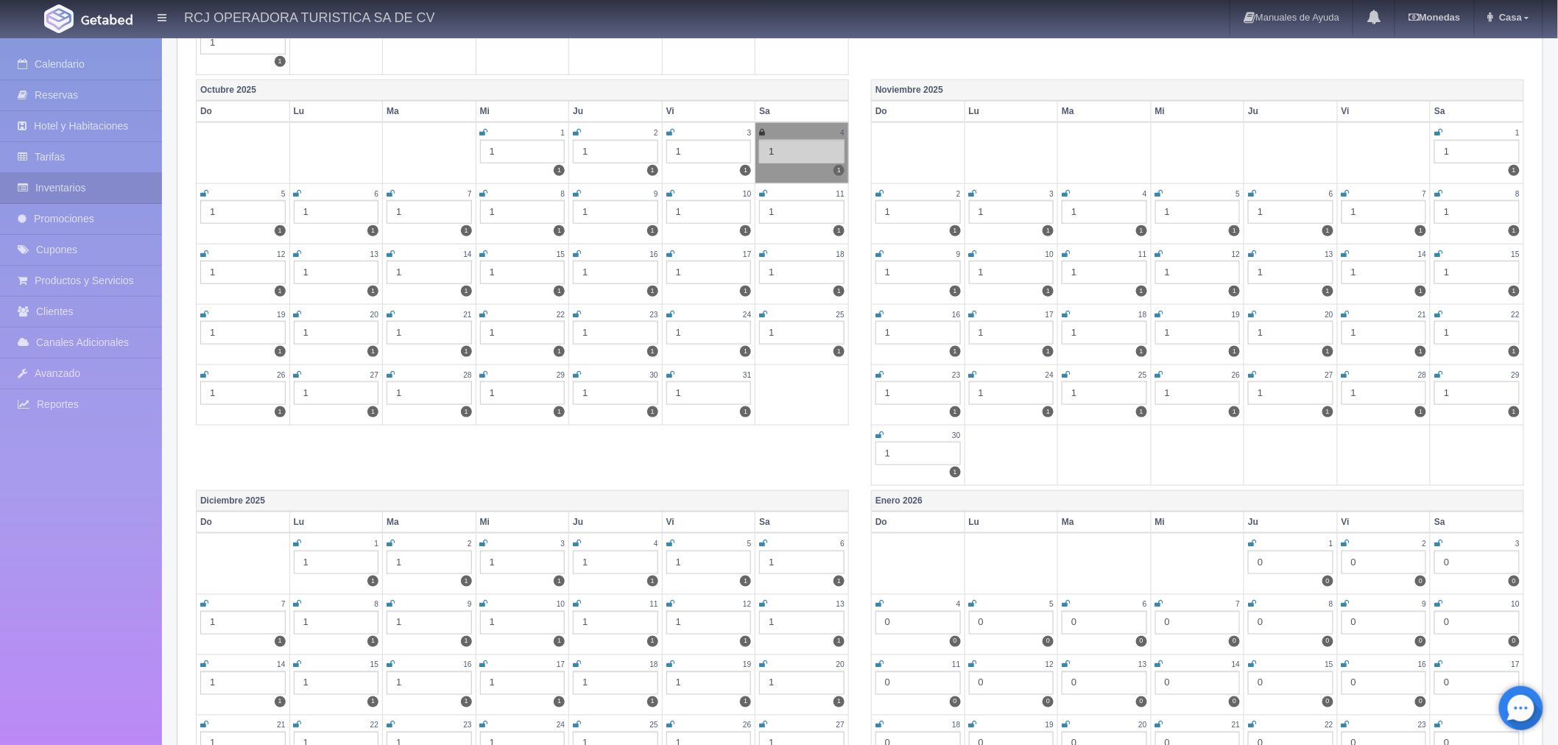
scroll to position [736, 0]
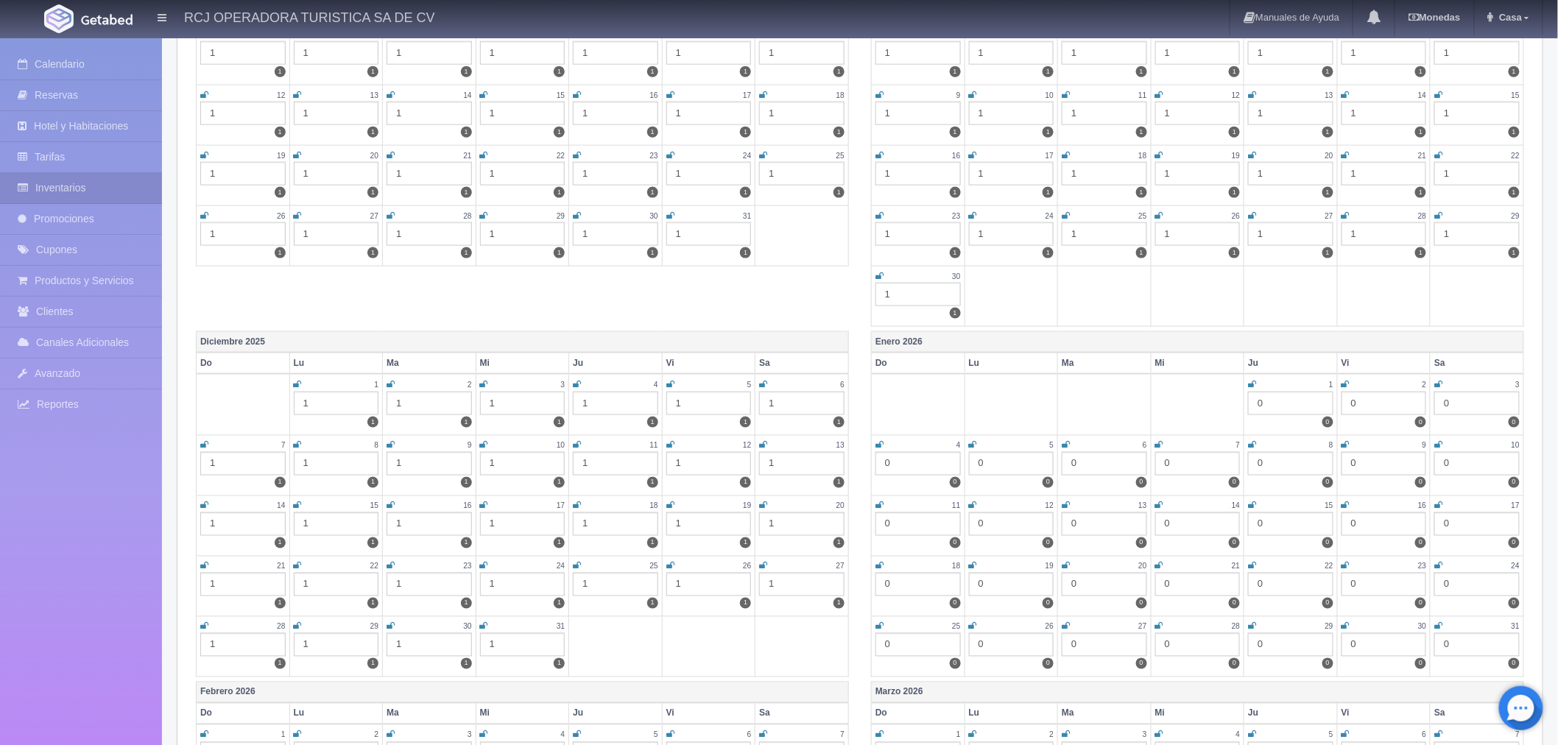
click at [1440, 151] on icon at bounding box center [1439, 155] width 8 height 9
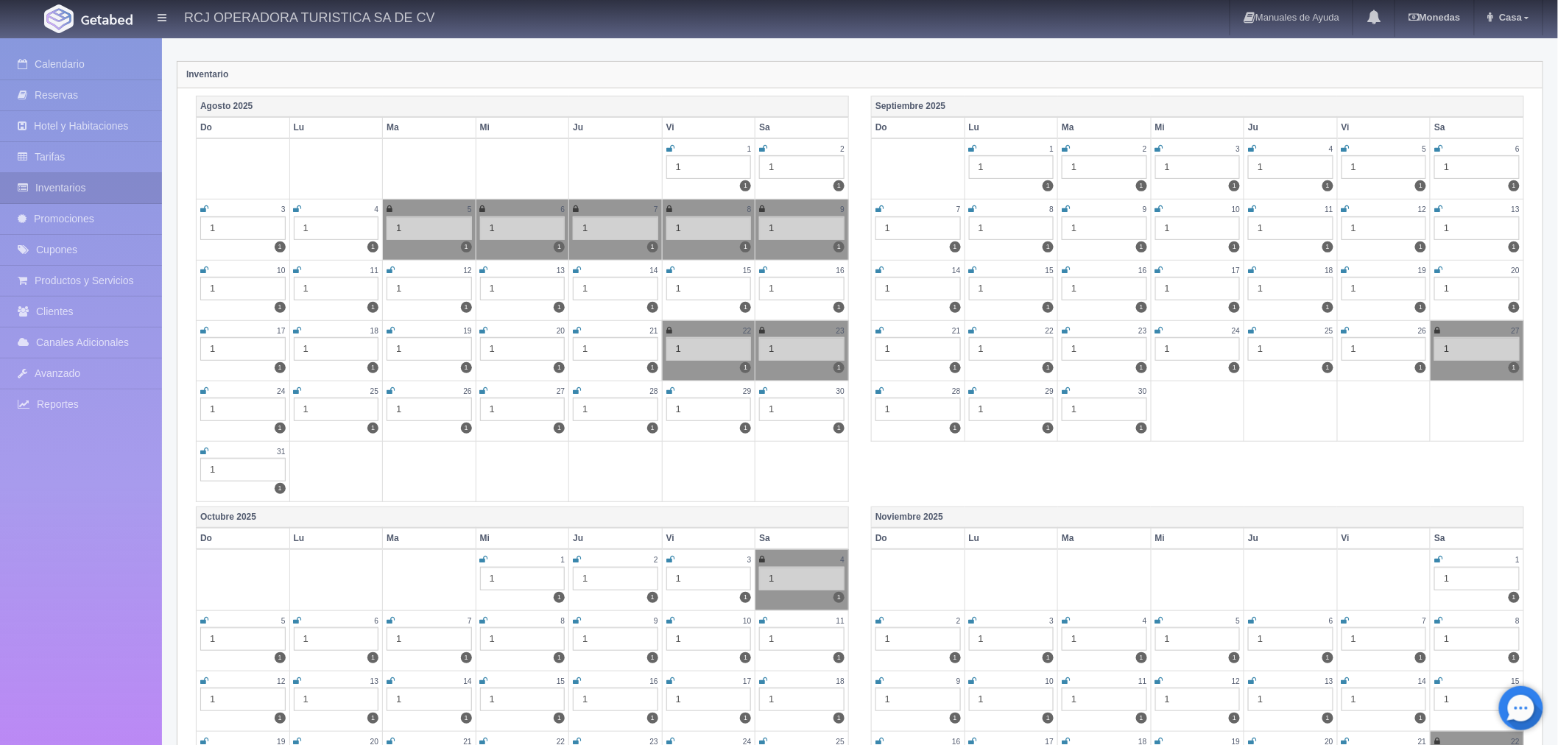
scroll to position [0, 0]
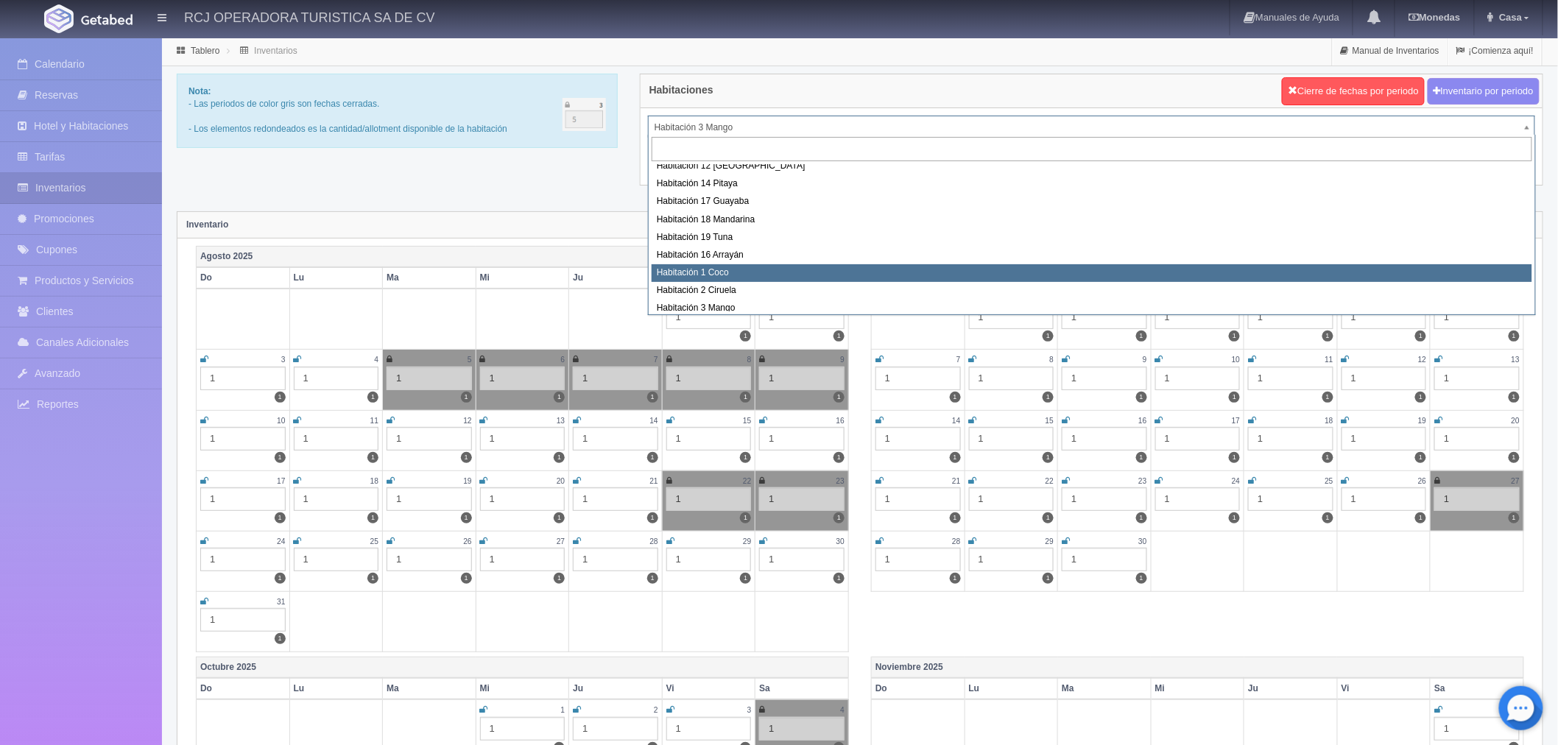
scroll to position [189, 0]
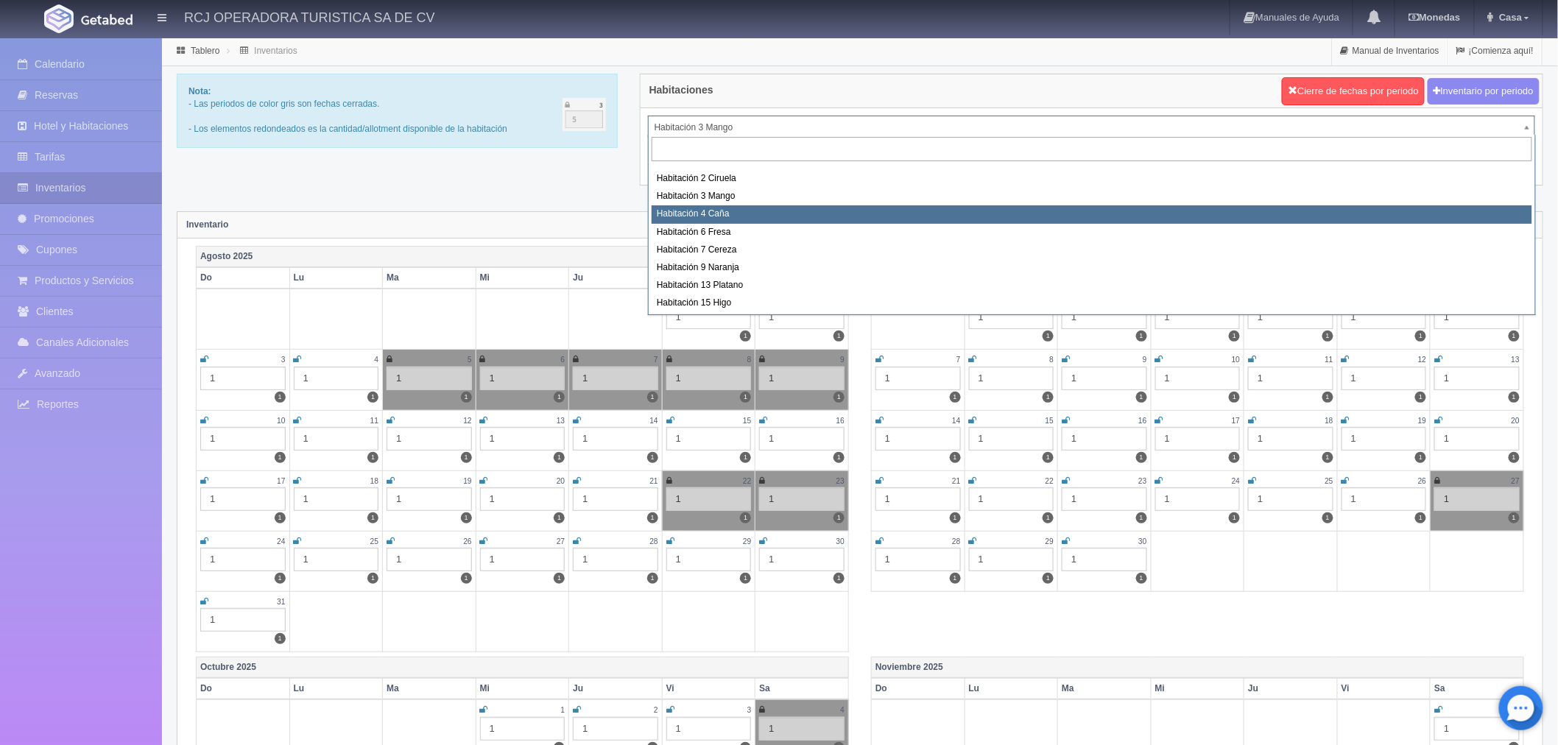
select select "1609"
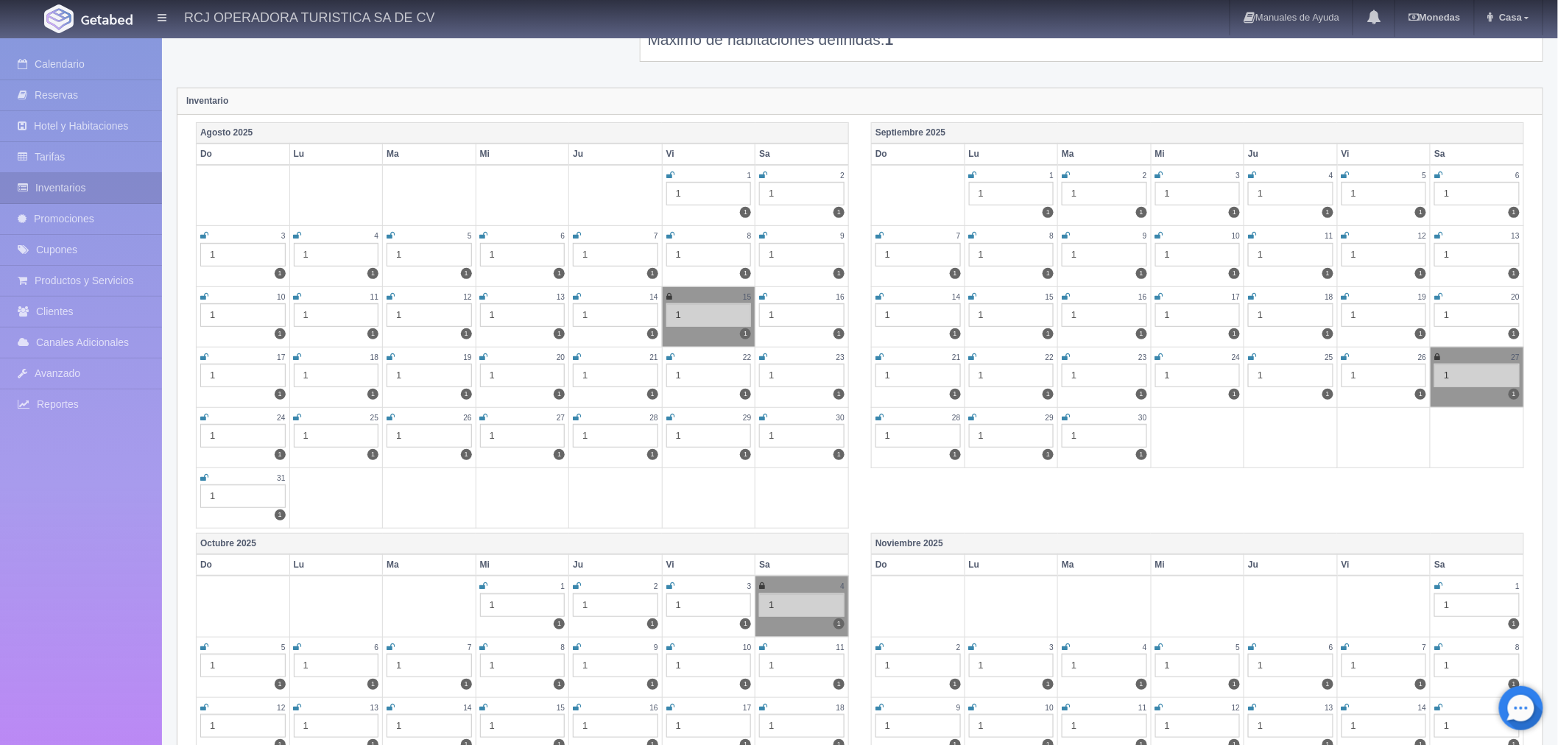
scroll to position [327, 0]
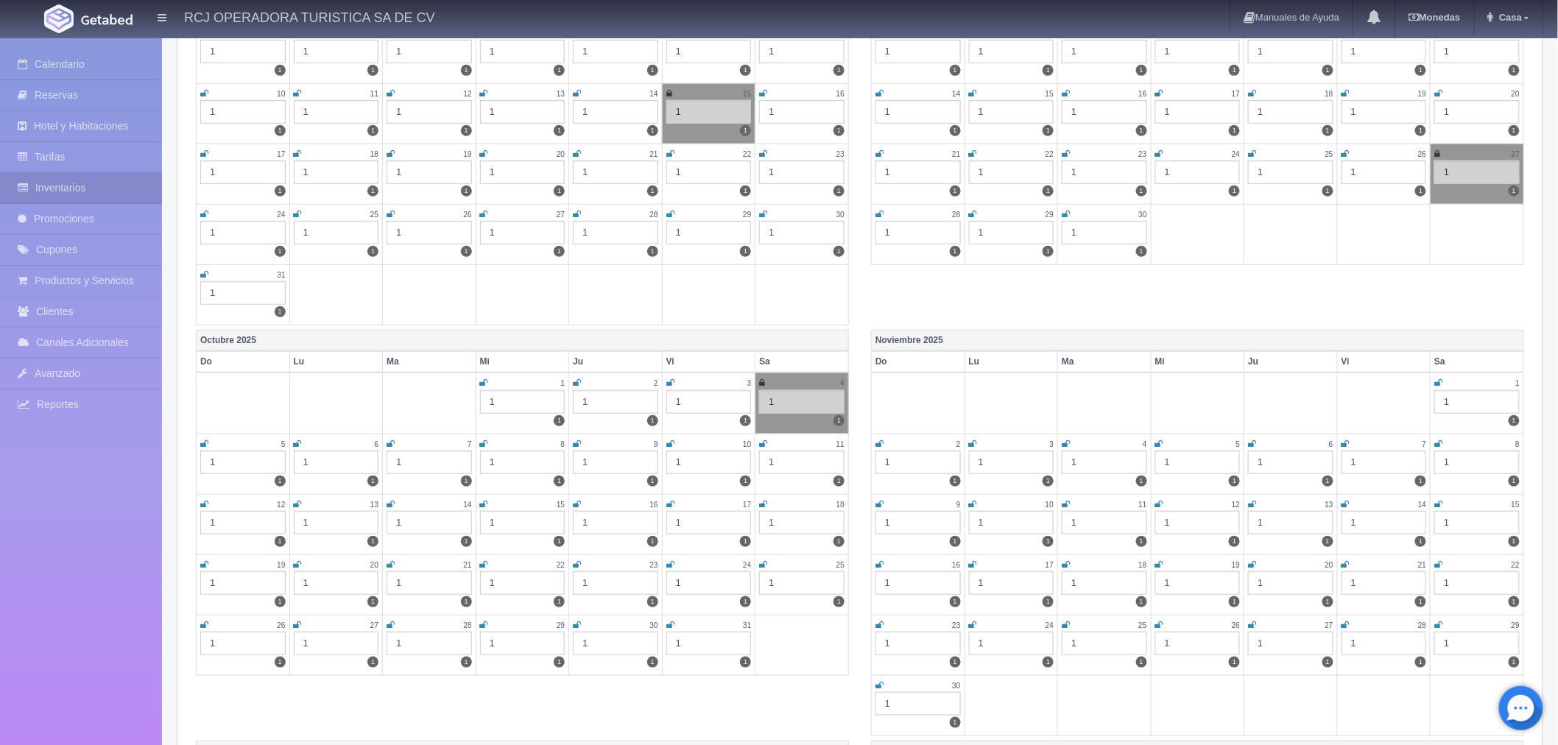
click at [1439, 562] on icon at bounding box center [1439, 564] width 8 height 9
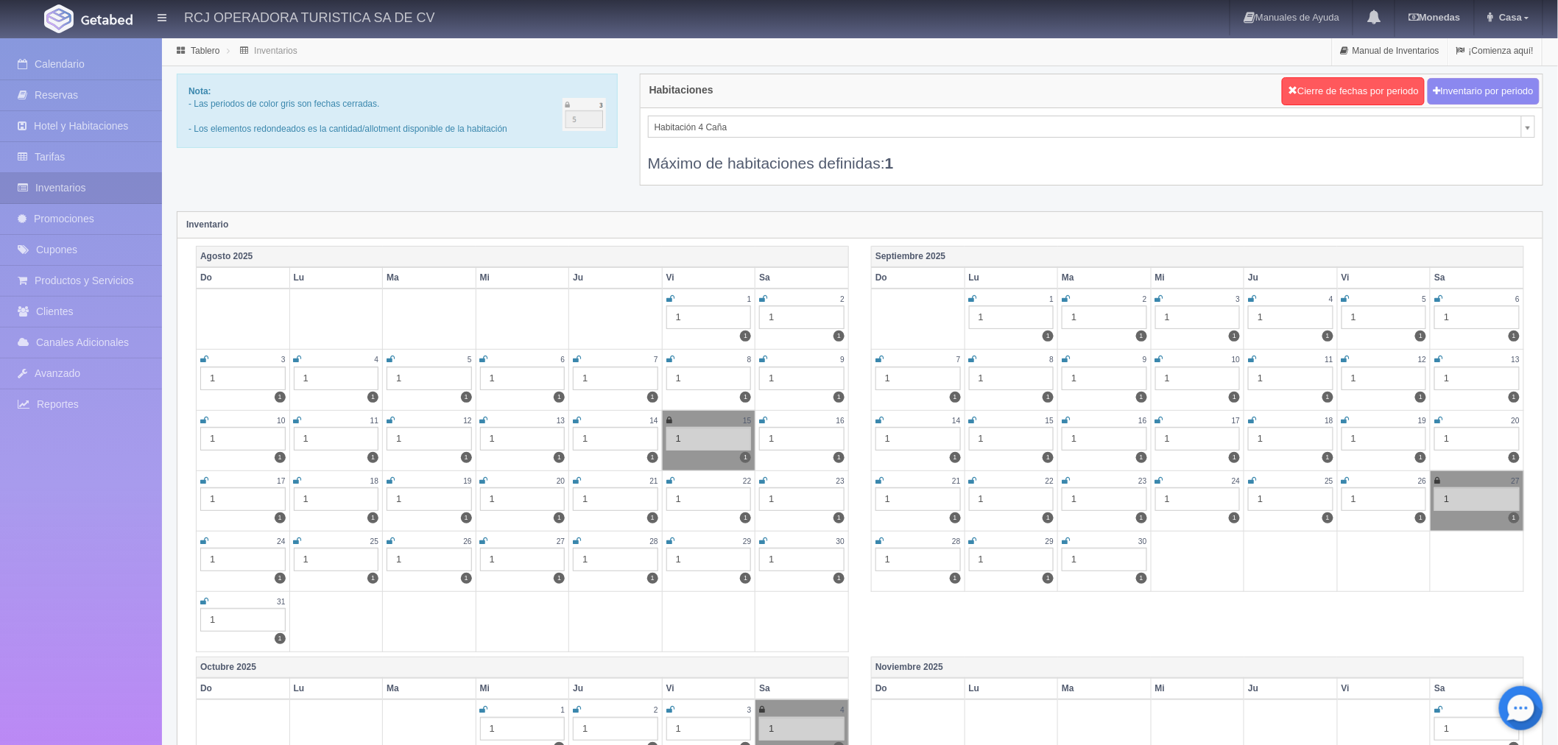
scroll to position [96, 0]
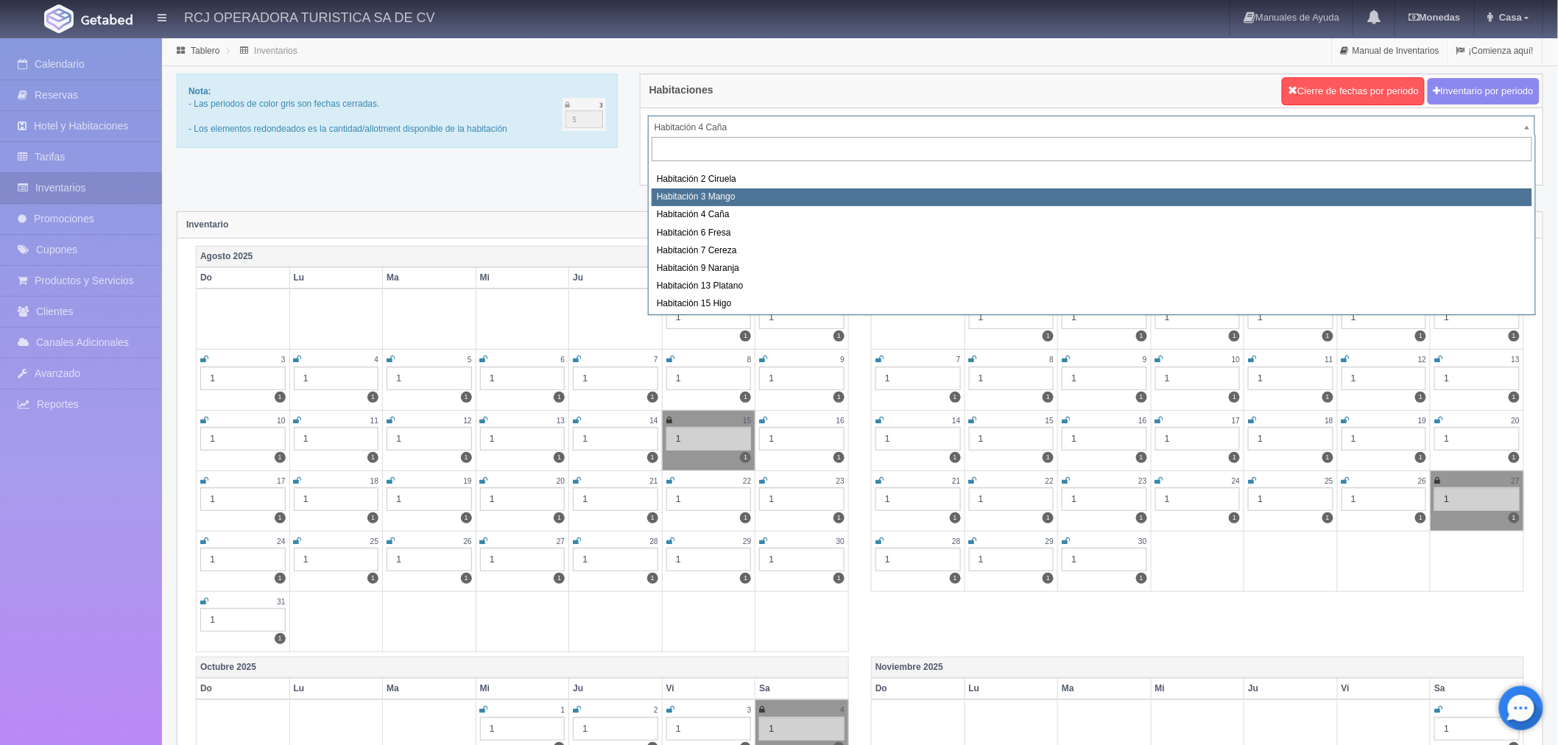
scroll to position [189, 0]
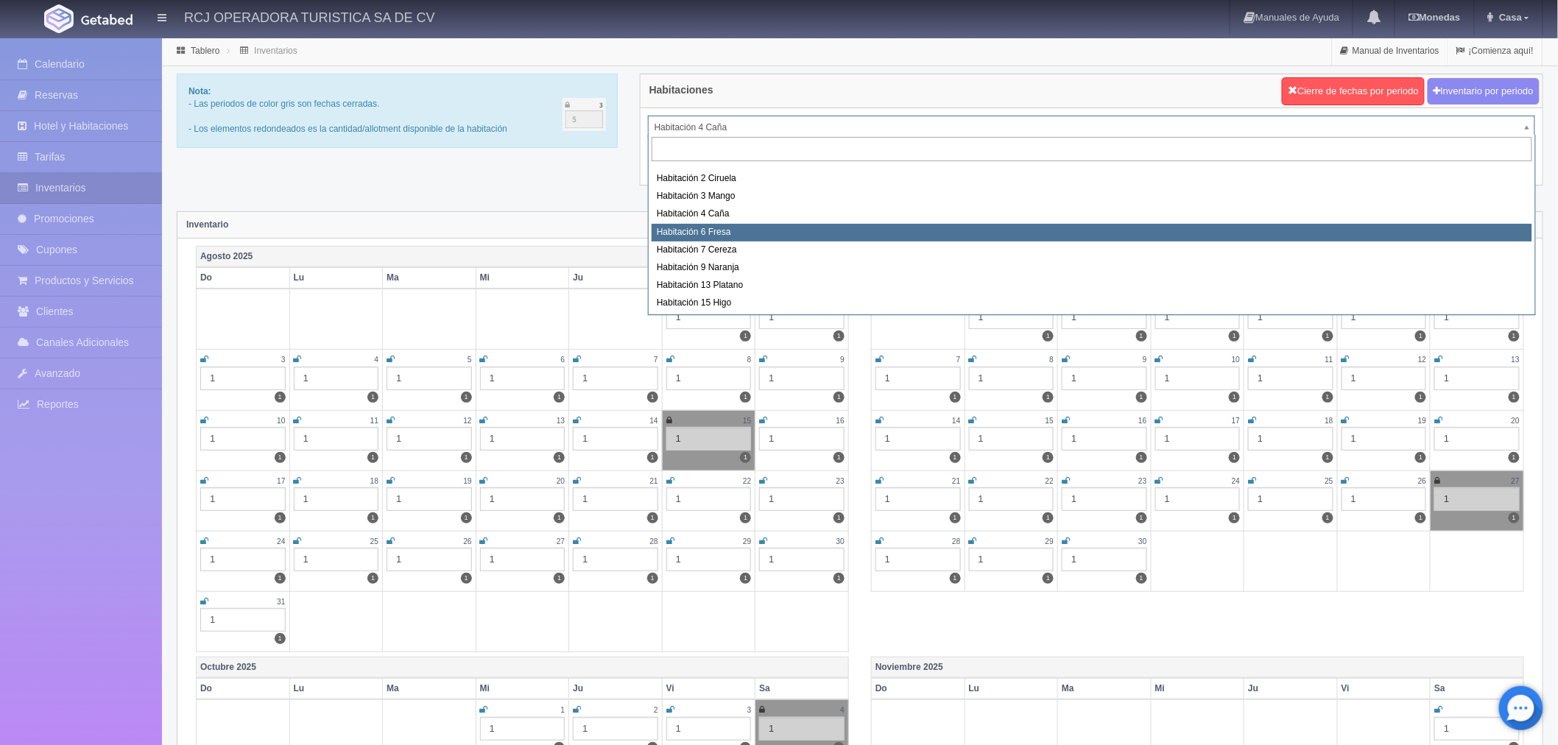
select select "1610"
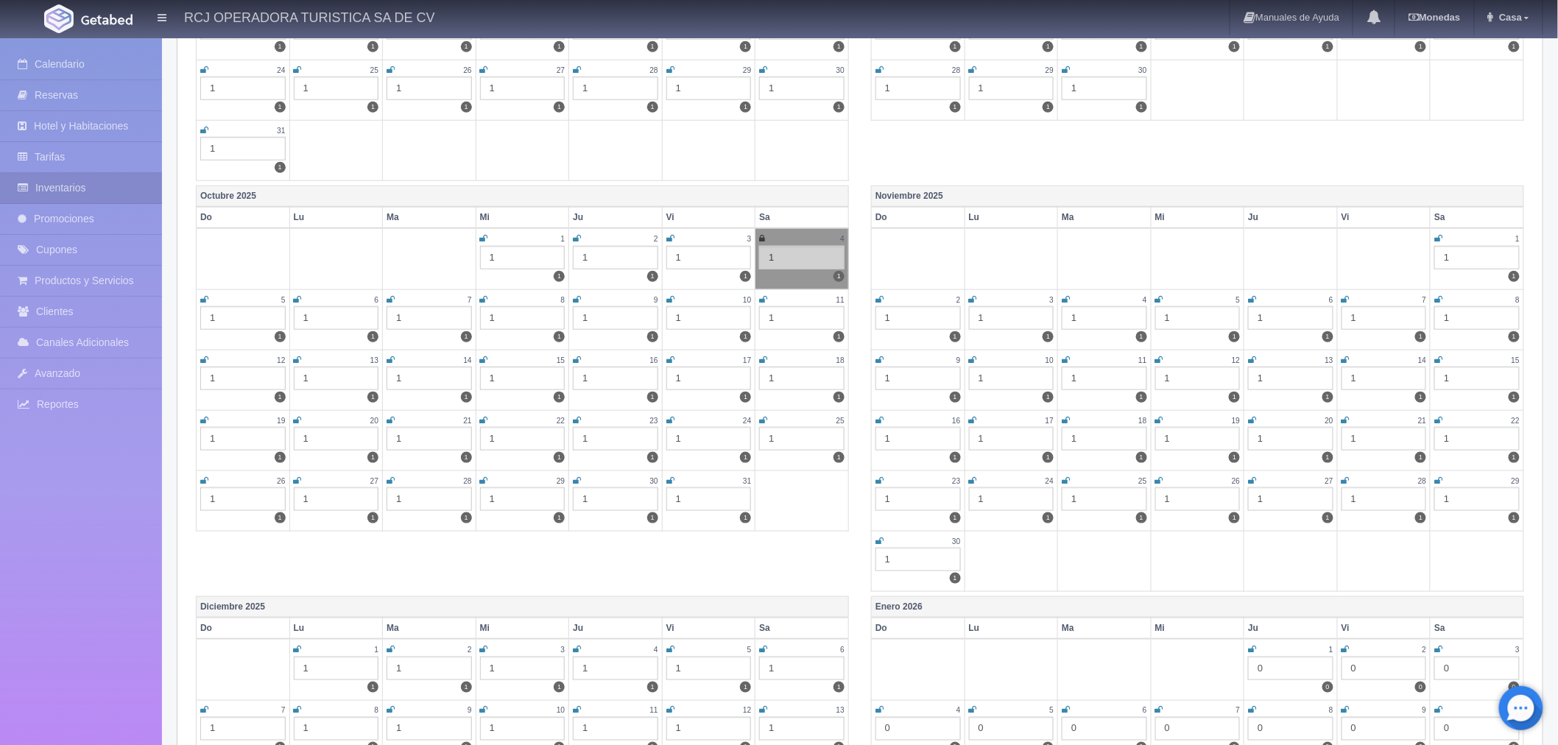
scroll to position [490, 0]
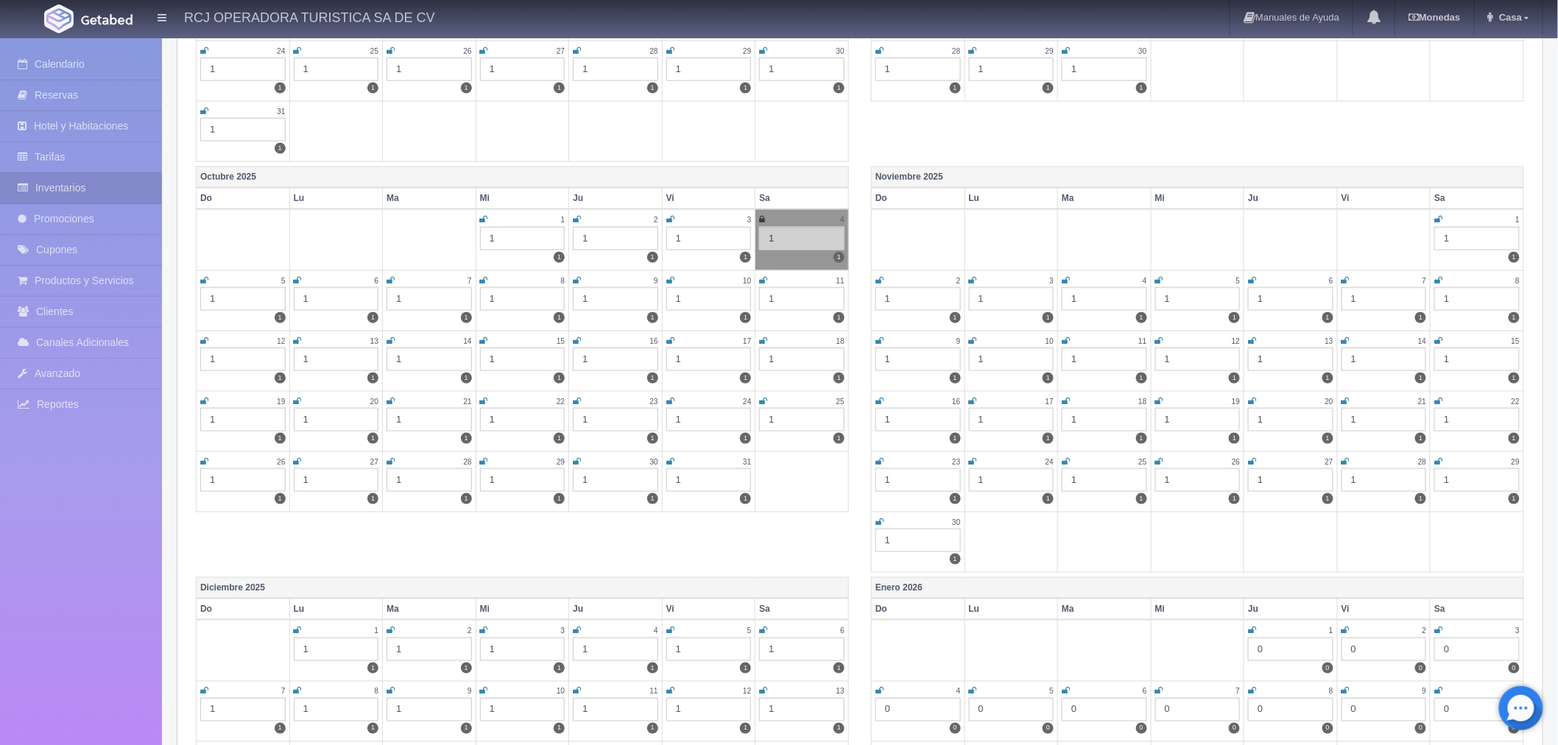
click at [1439, 397] on icon at bounding box center [1439, 401] width 8 height 9
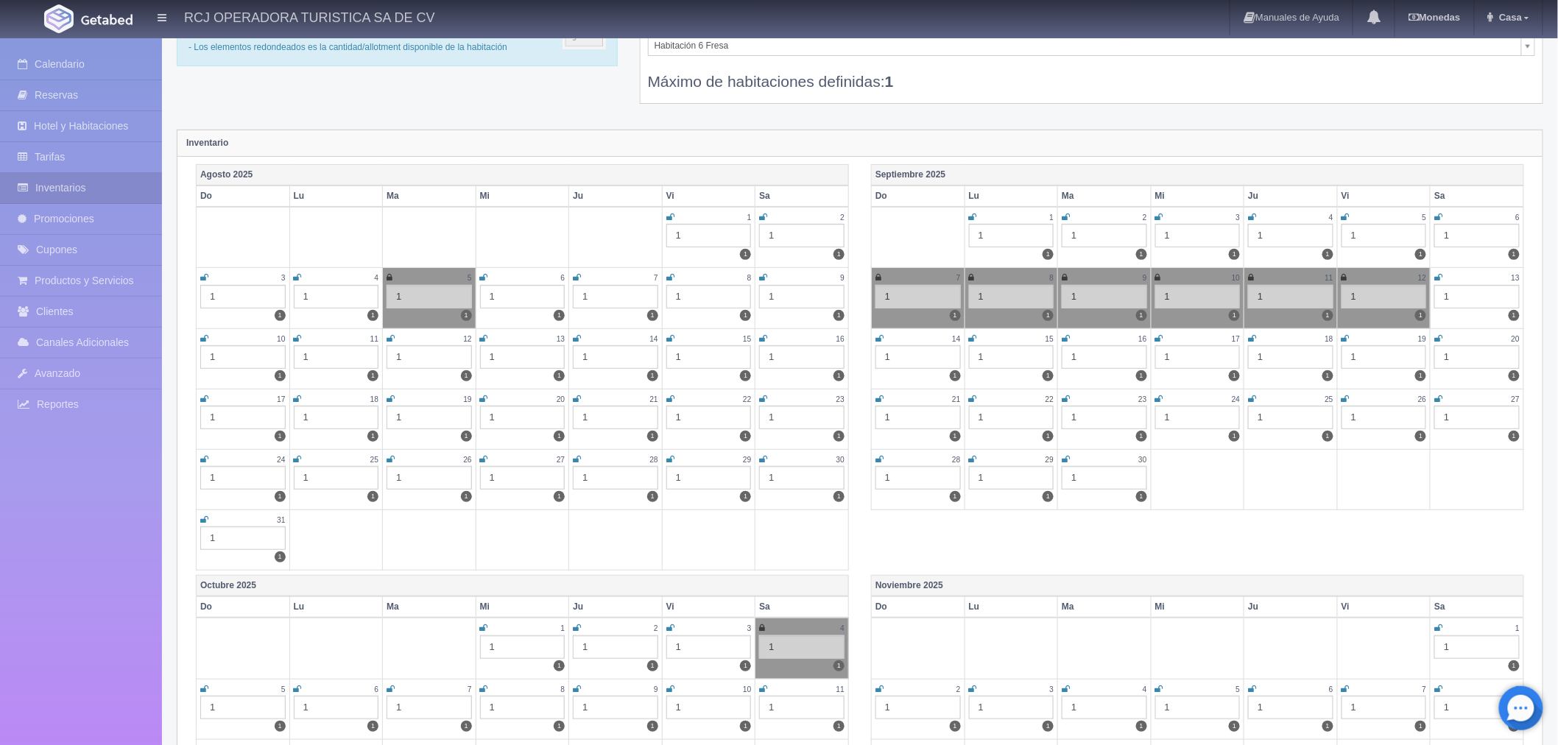
scroll to position [0, 0]
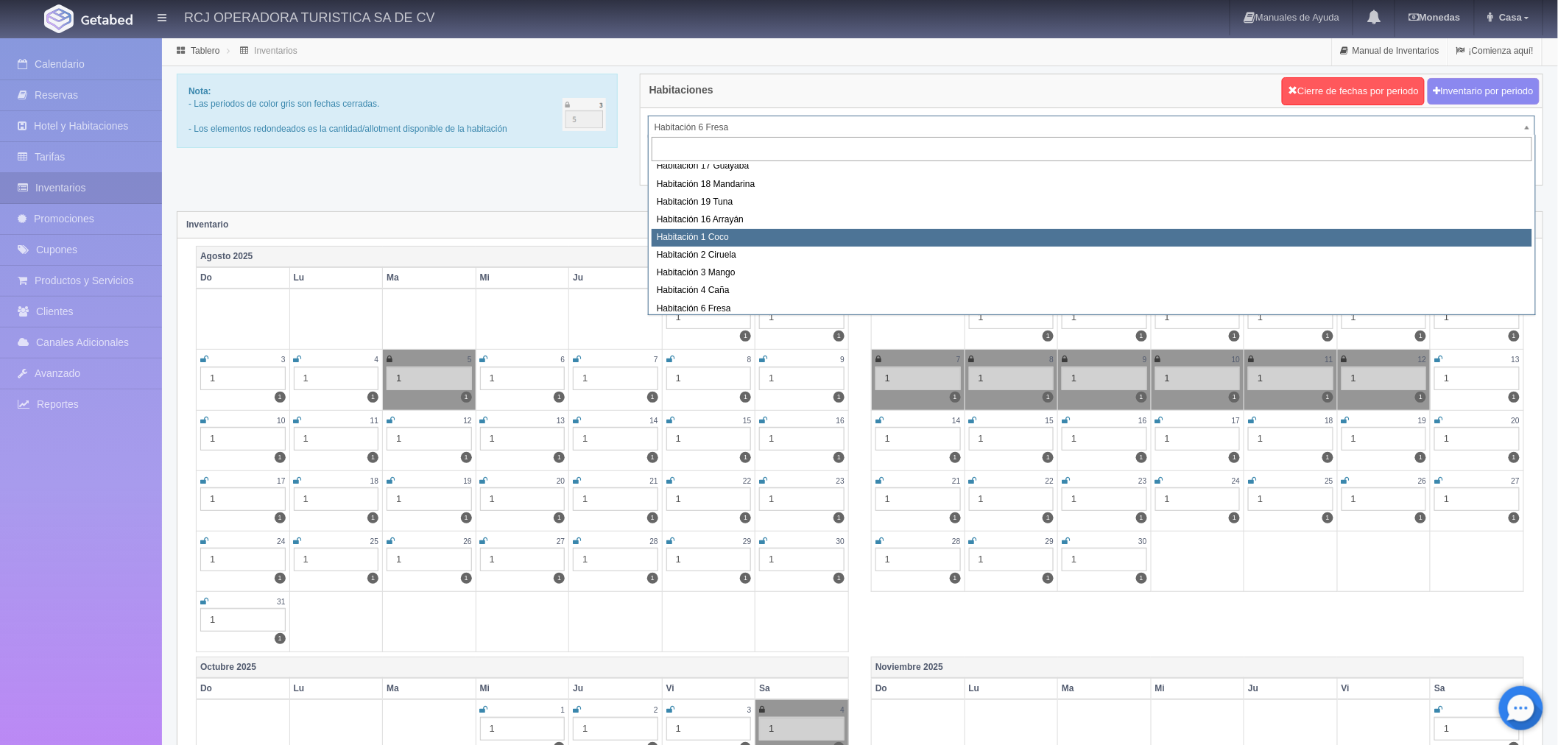
scroll to position [189, 0]
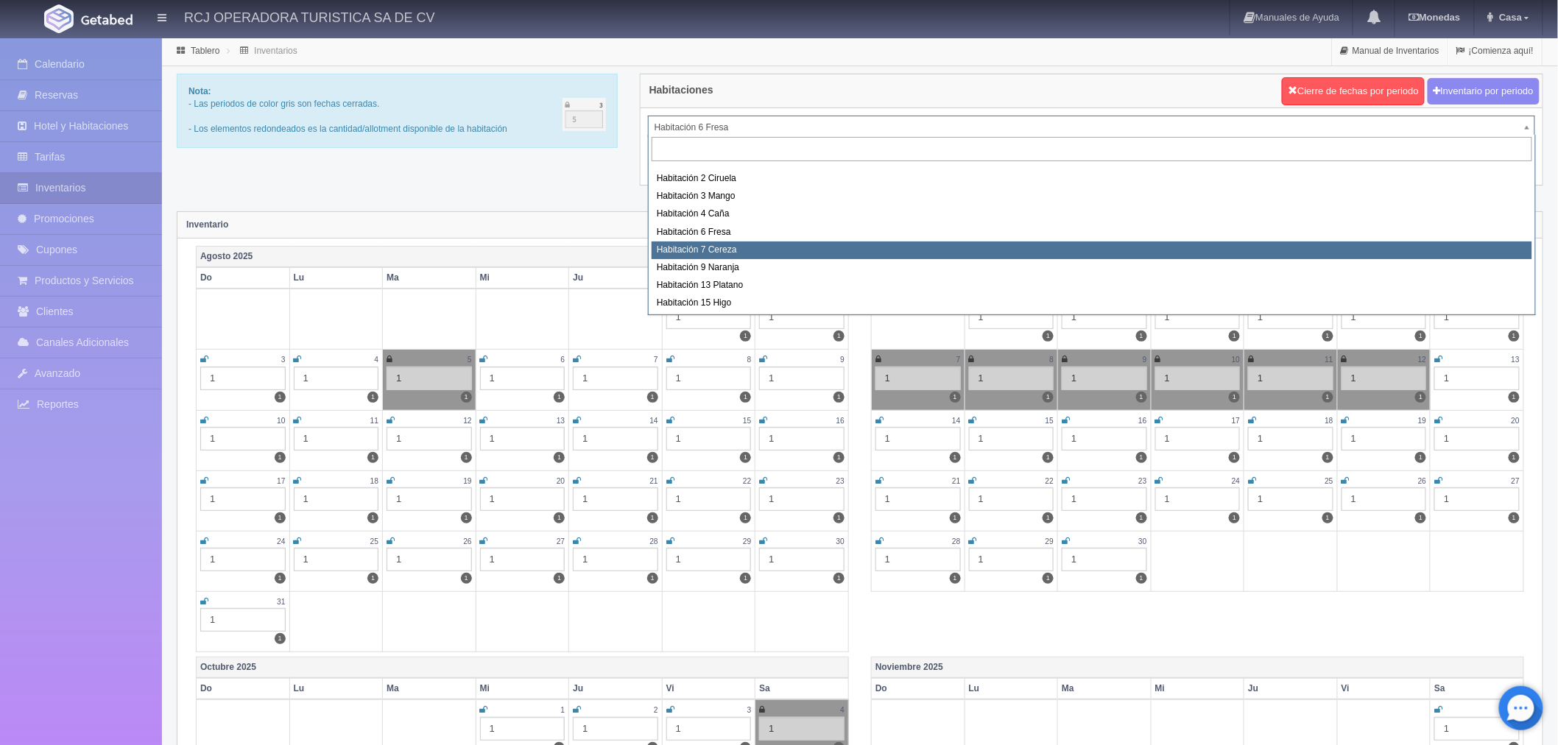
select select "1611"
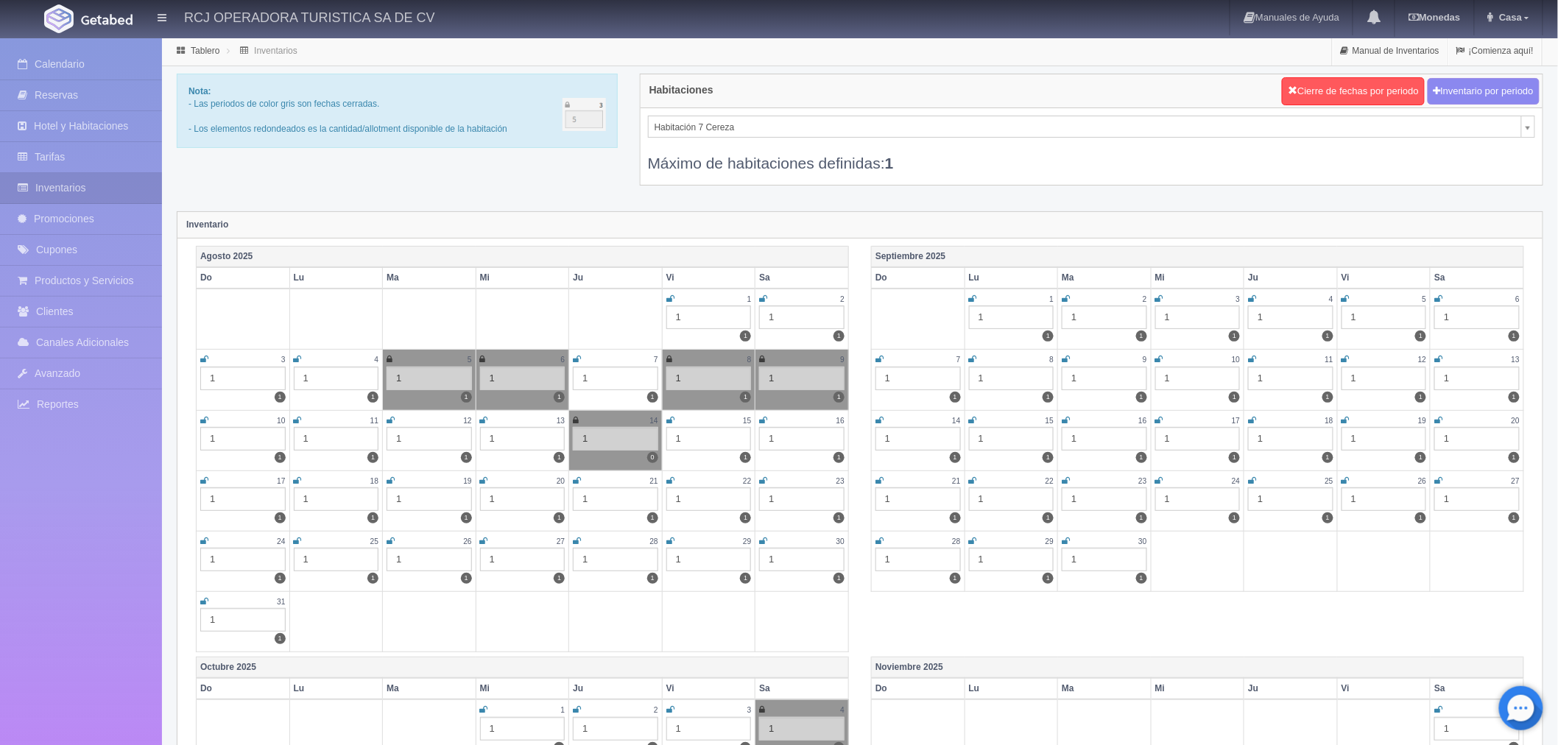
scroll to position [327, 0]
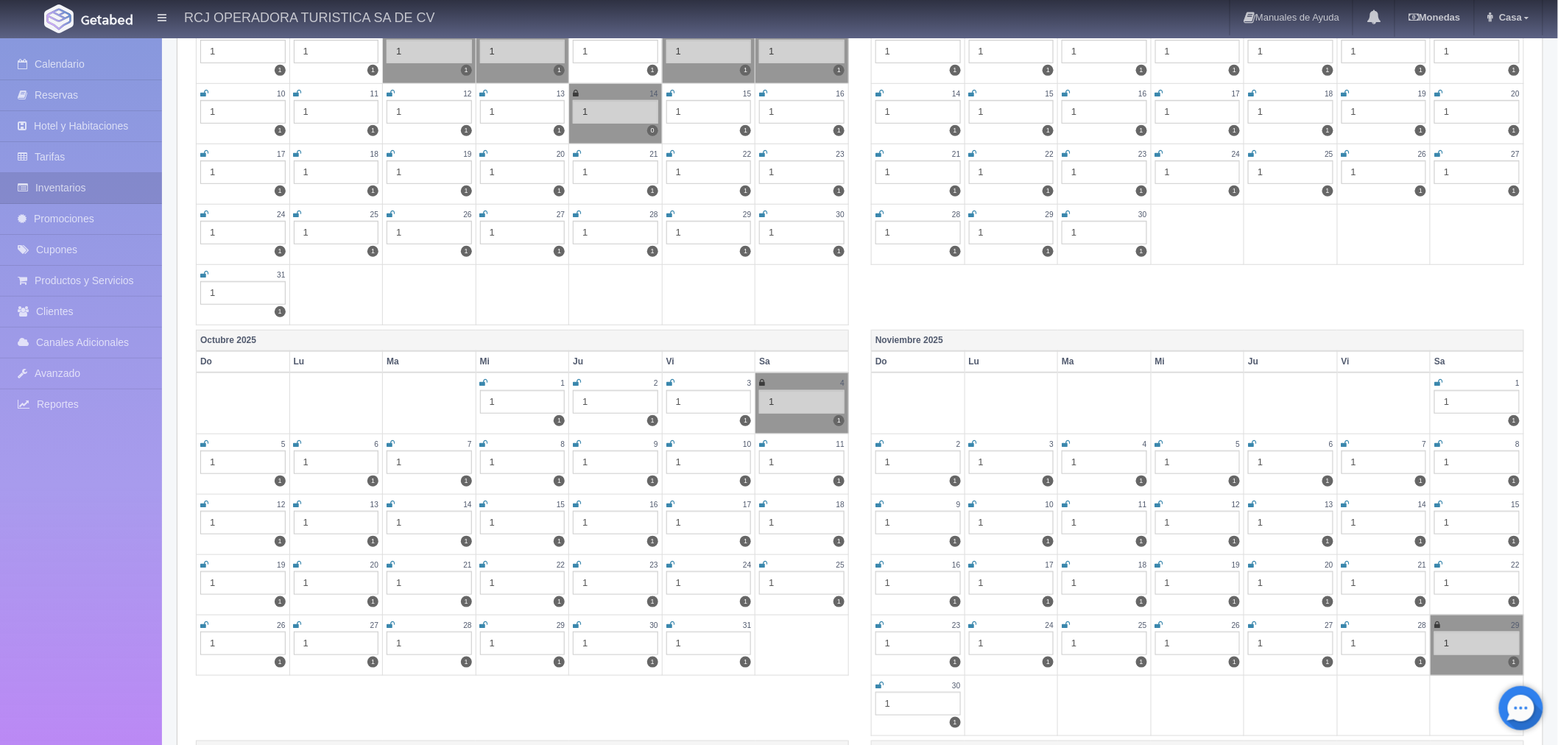
click at [1438, 560] on icon at bounding box center [1439, 564] width 8 height 9
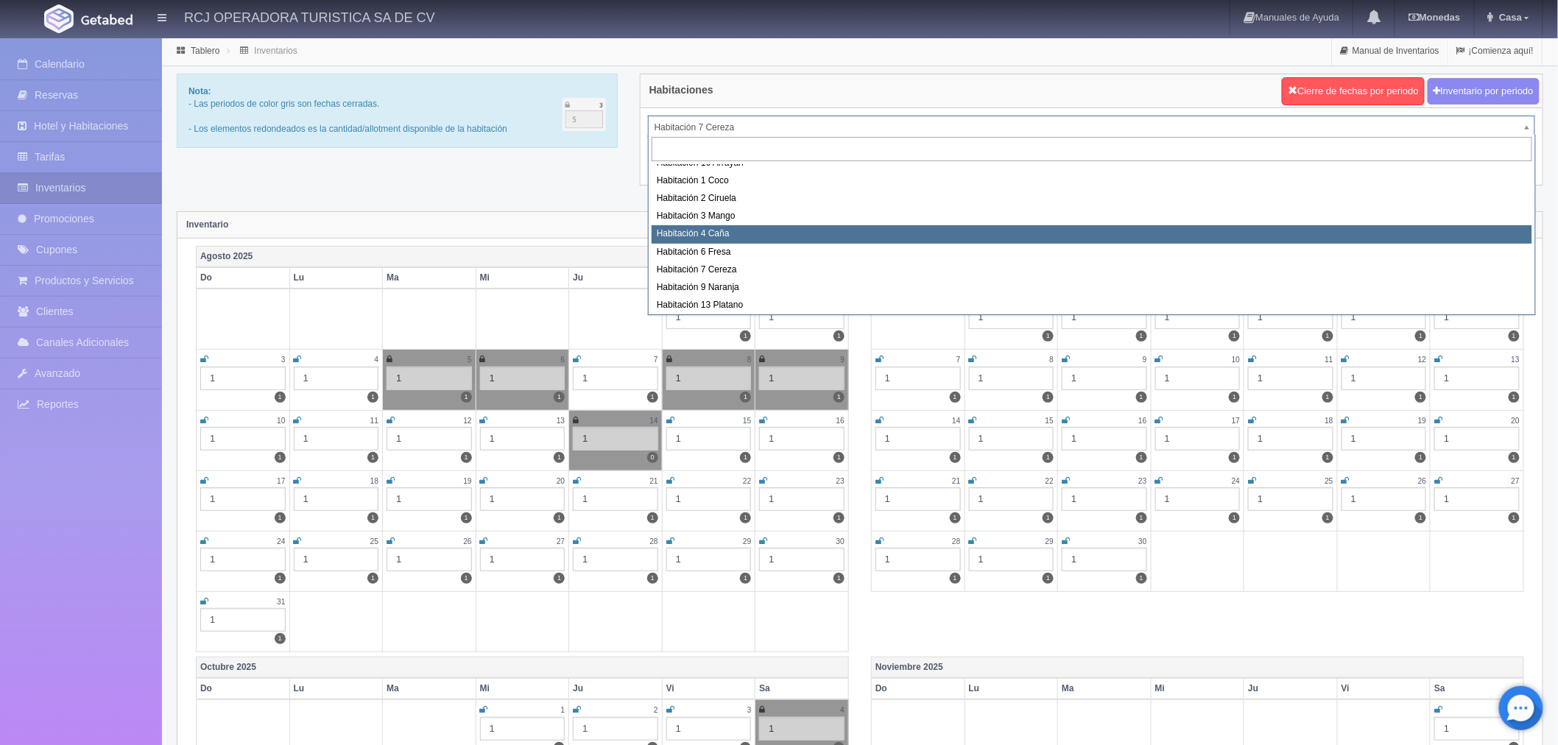
scroll to position [189, 0]
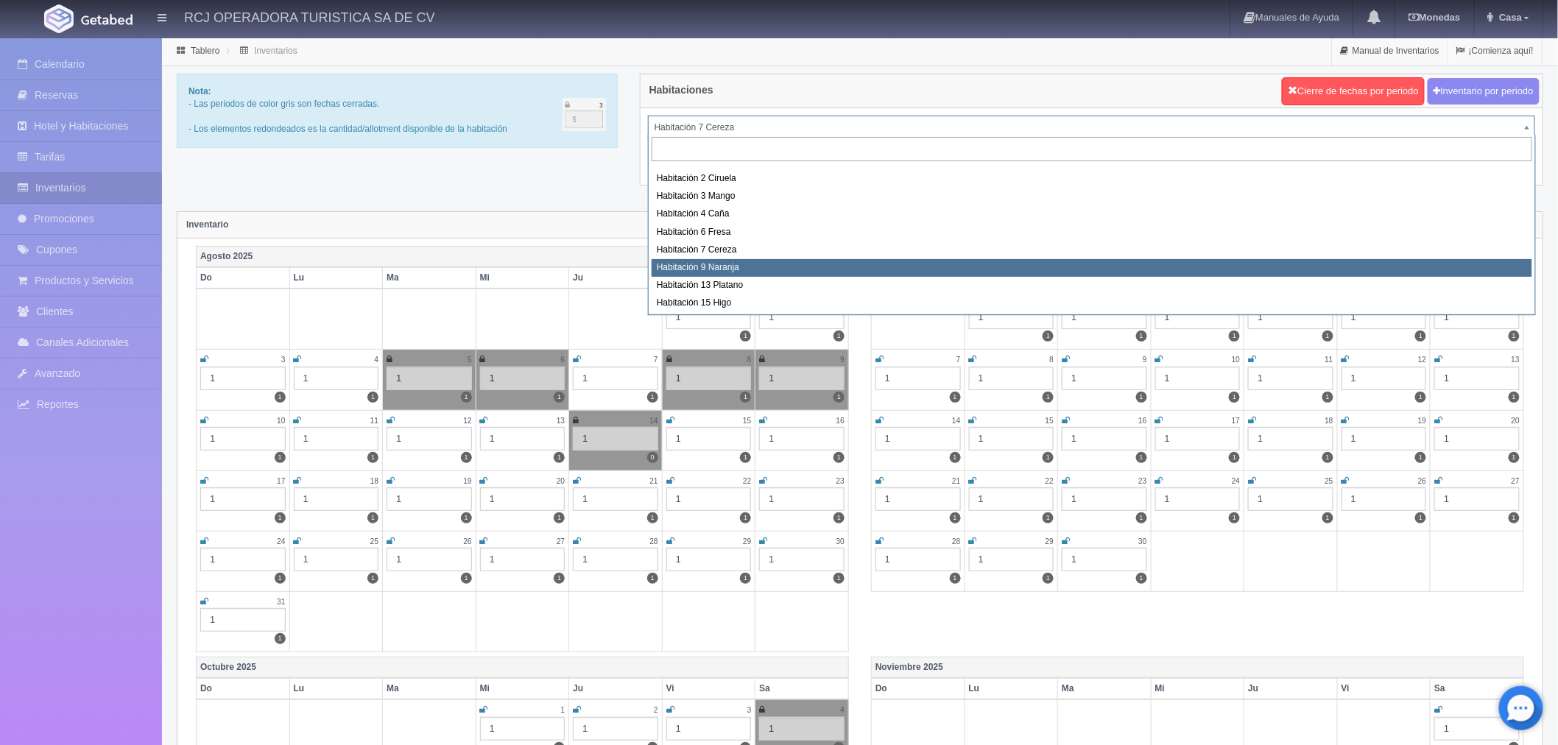
select select "1612"
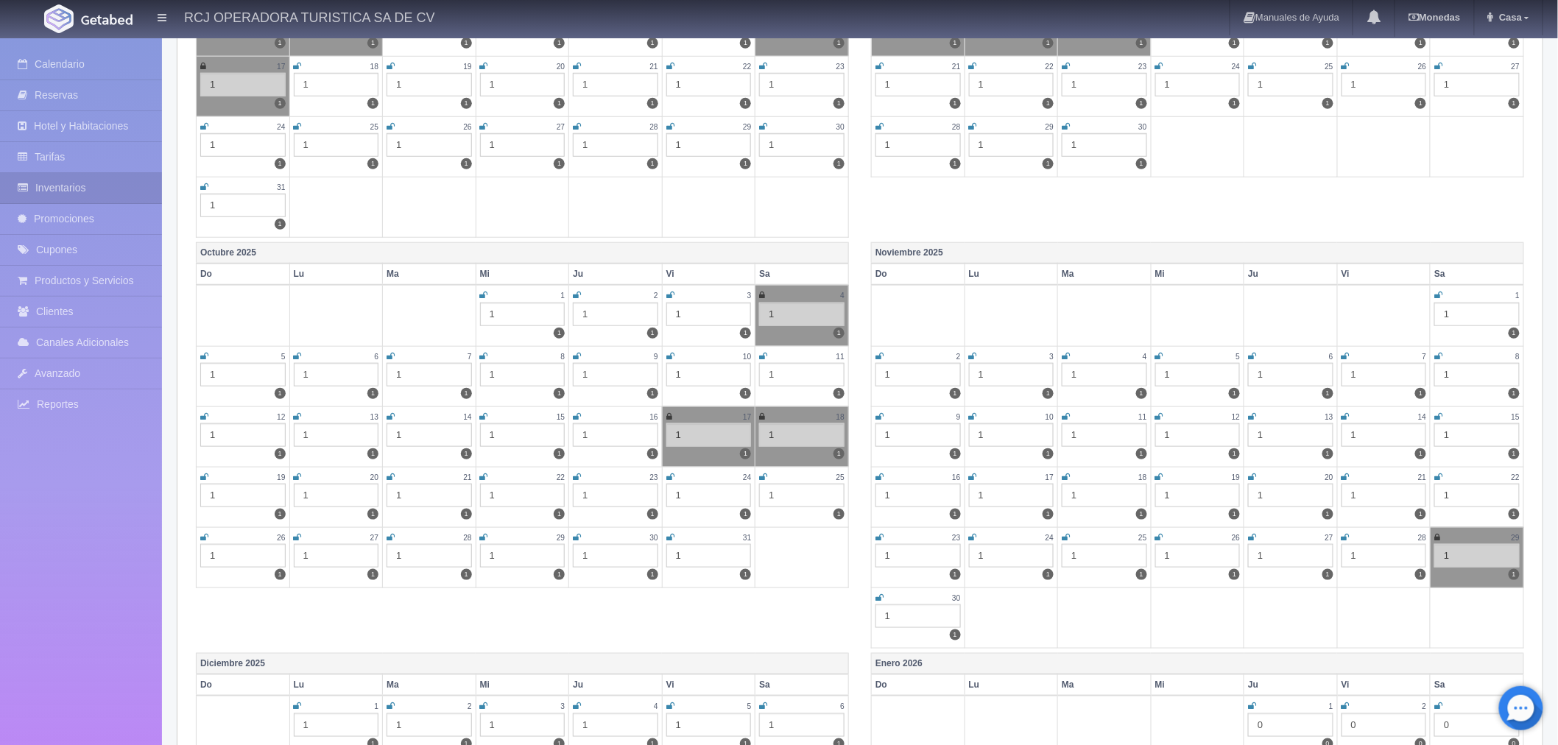
scroll to position [572, 0]
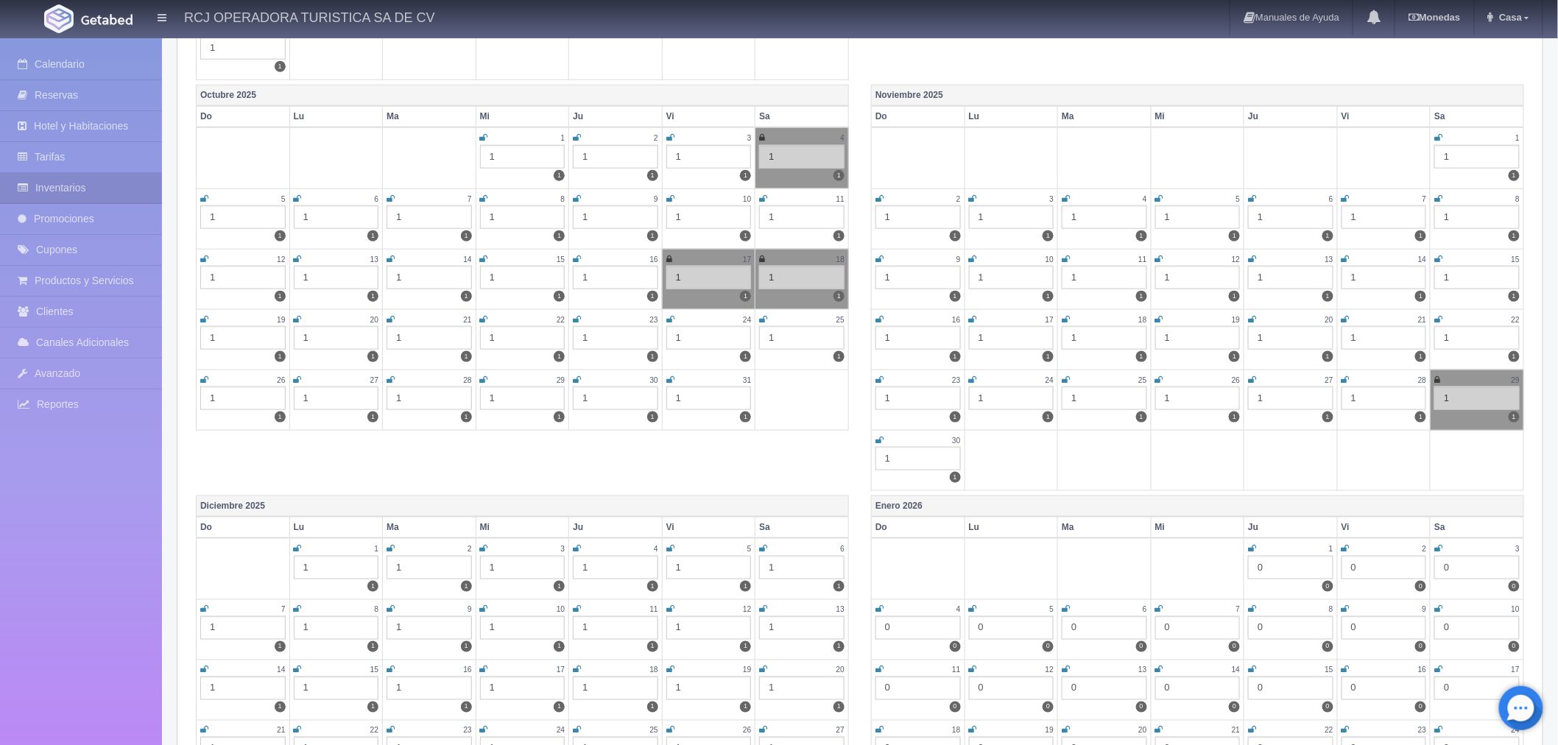
click at [1439, 315] on icon at bounding box center [1439, 319] width 8 height 9
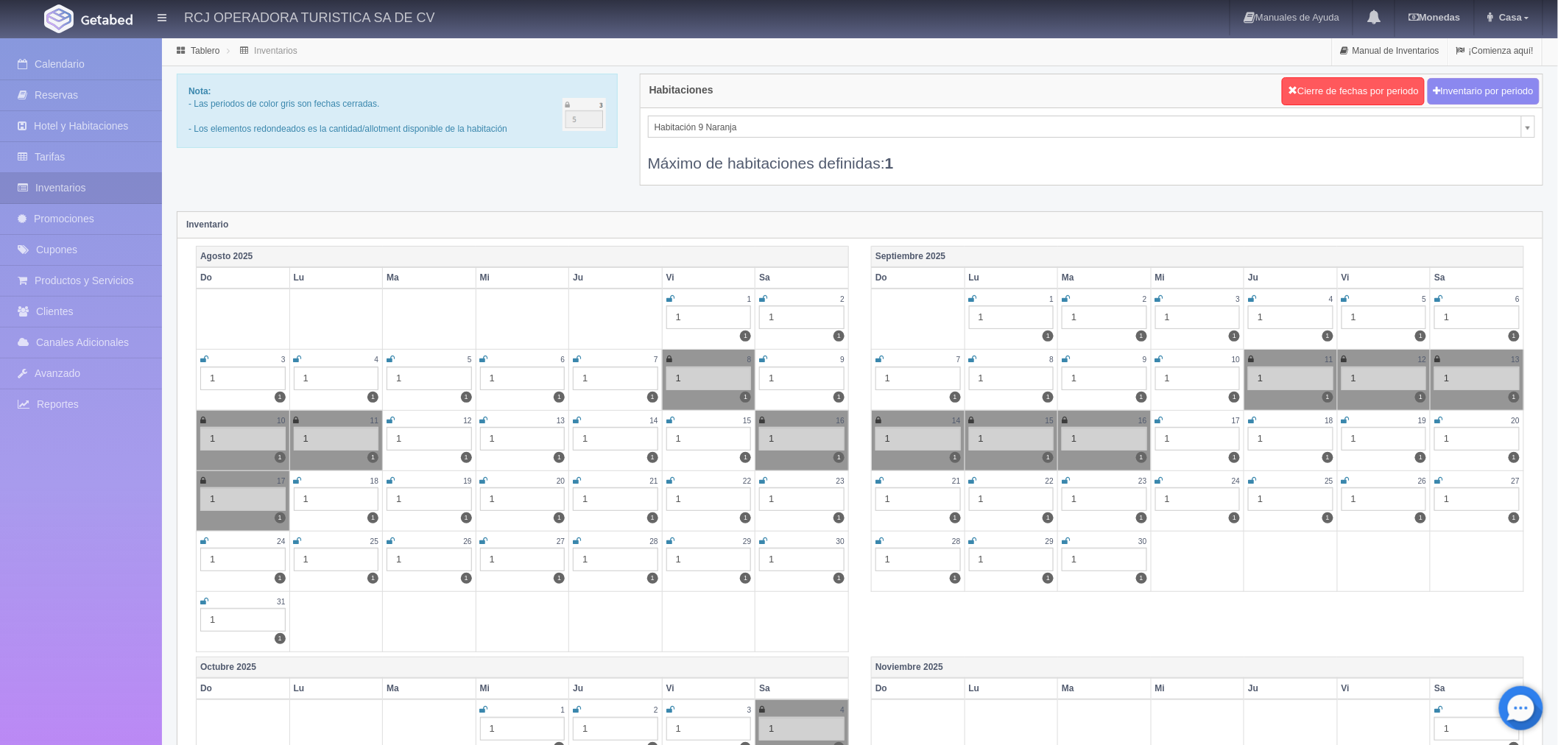
scroll to position [149, 0]
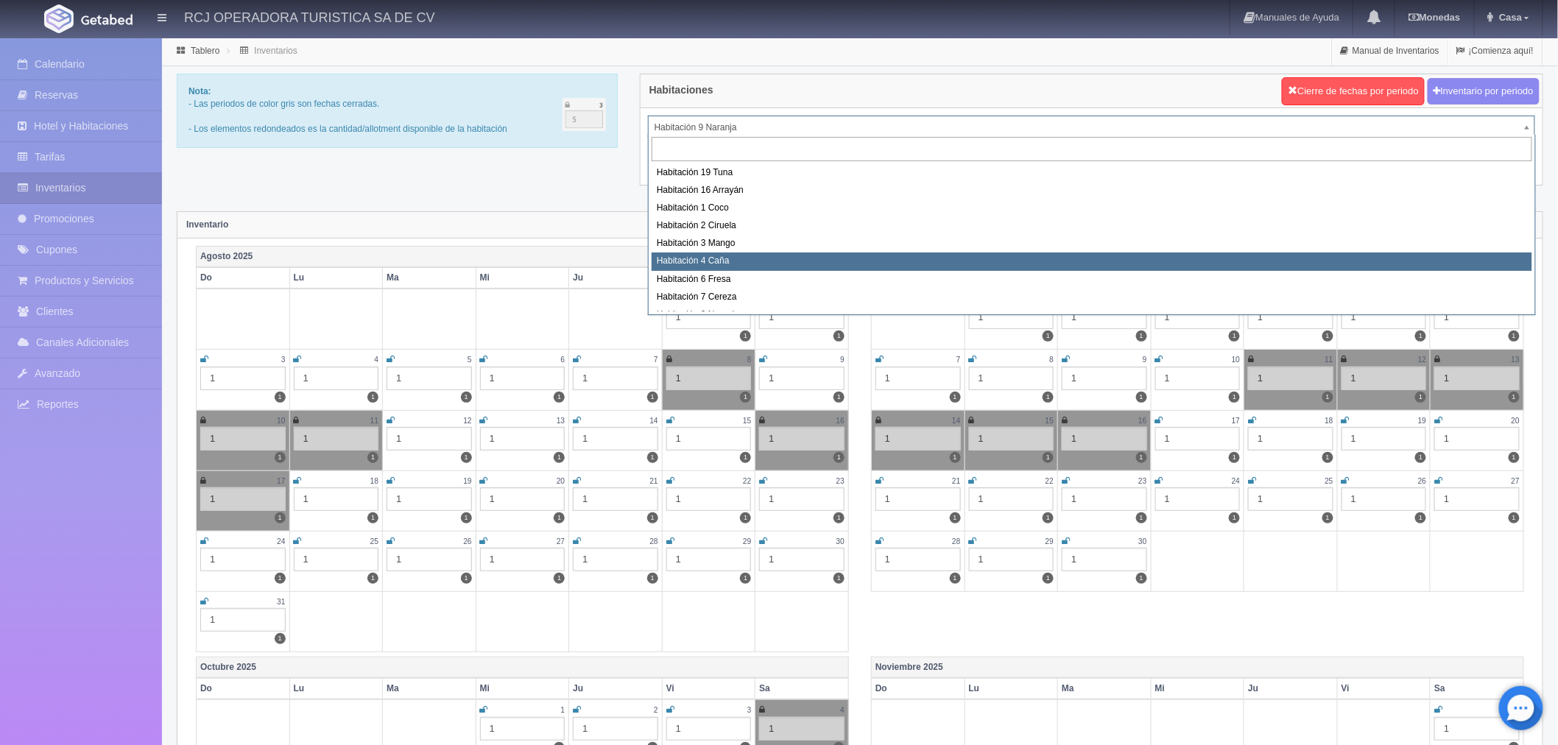
scroll to position [189, 0]
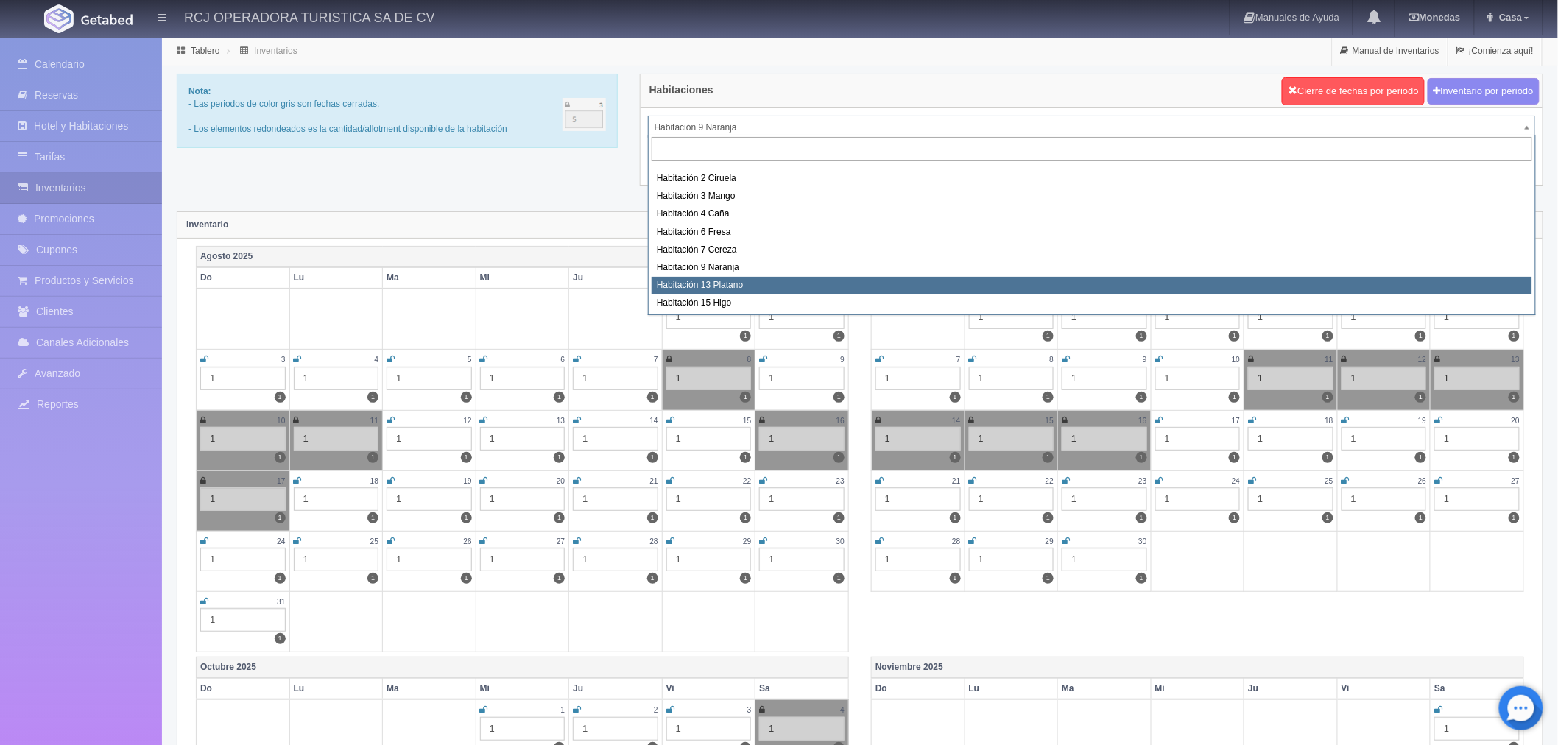
select select "1613"
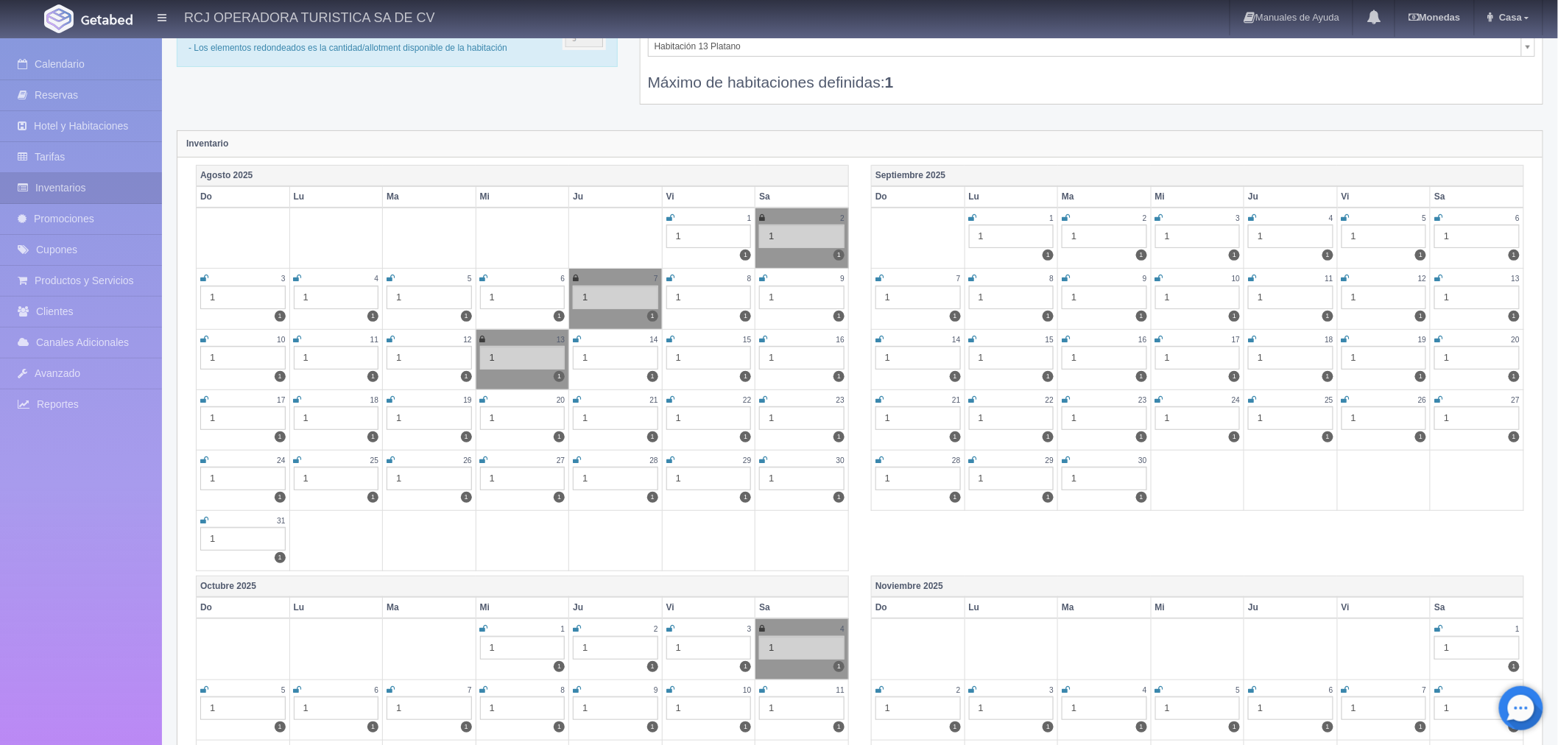
scroll to position [409, 0]
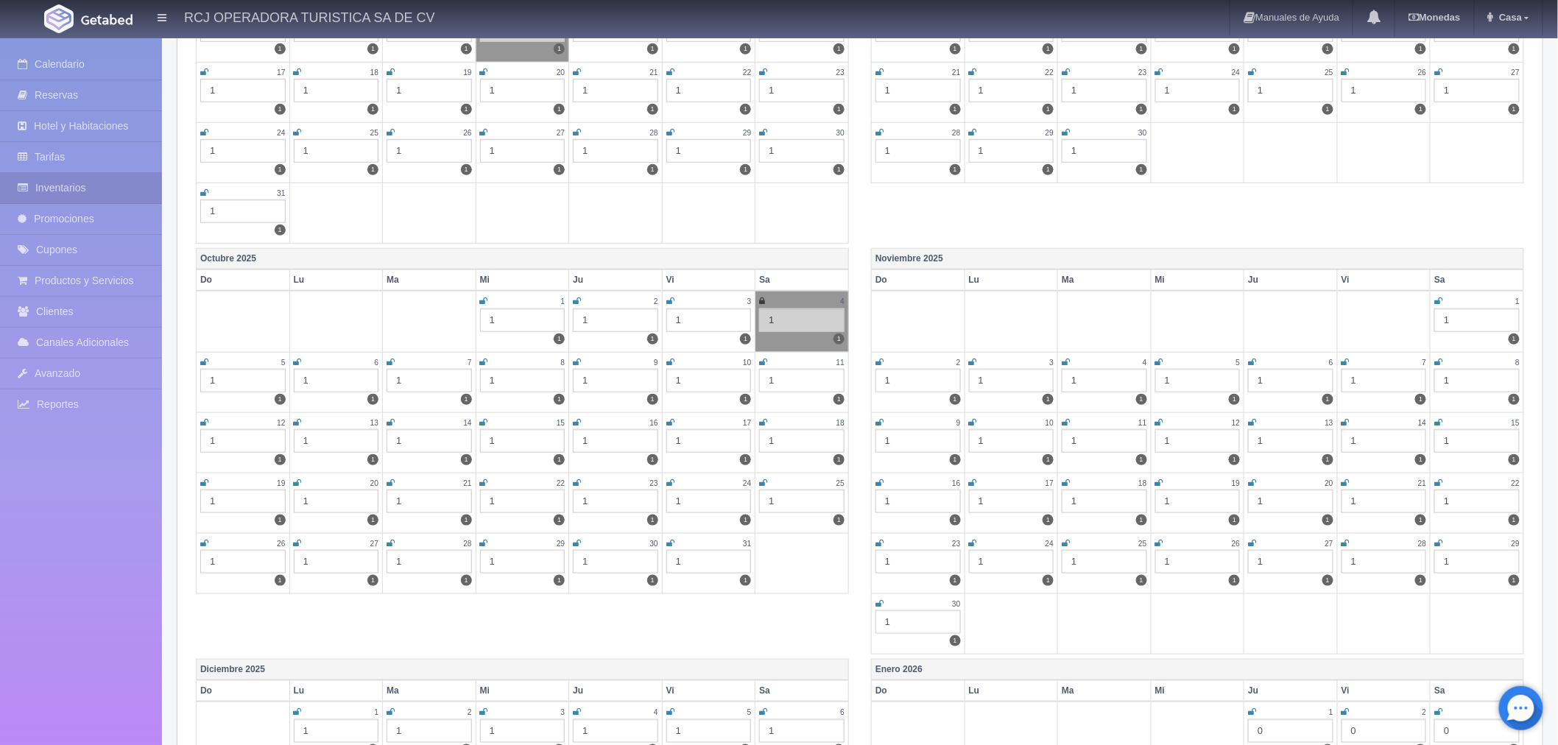
click at [1439, 479] on icon at bounding box center [1439, 483] width 8 height 9
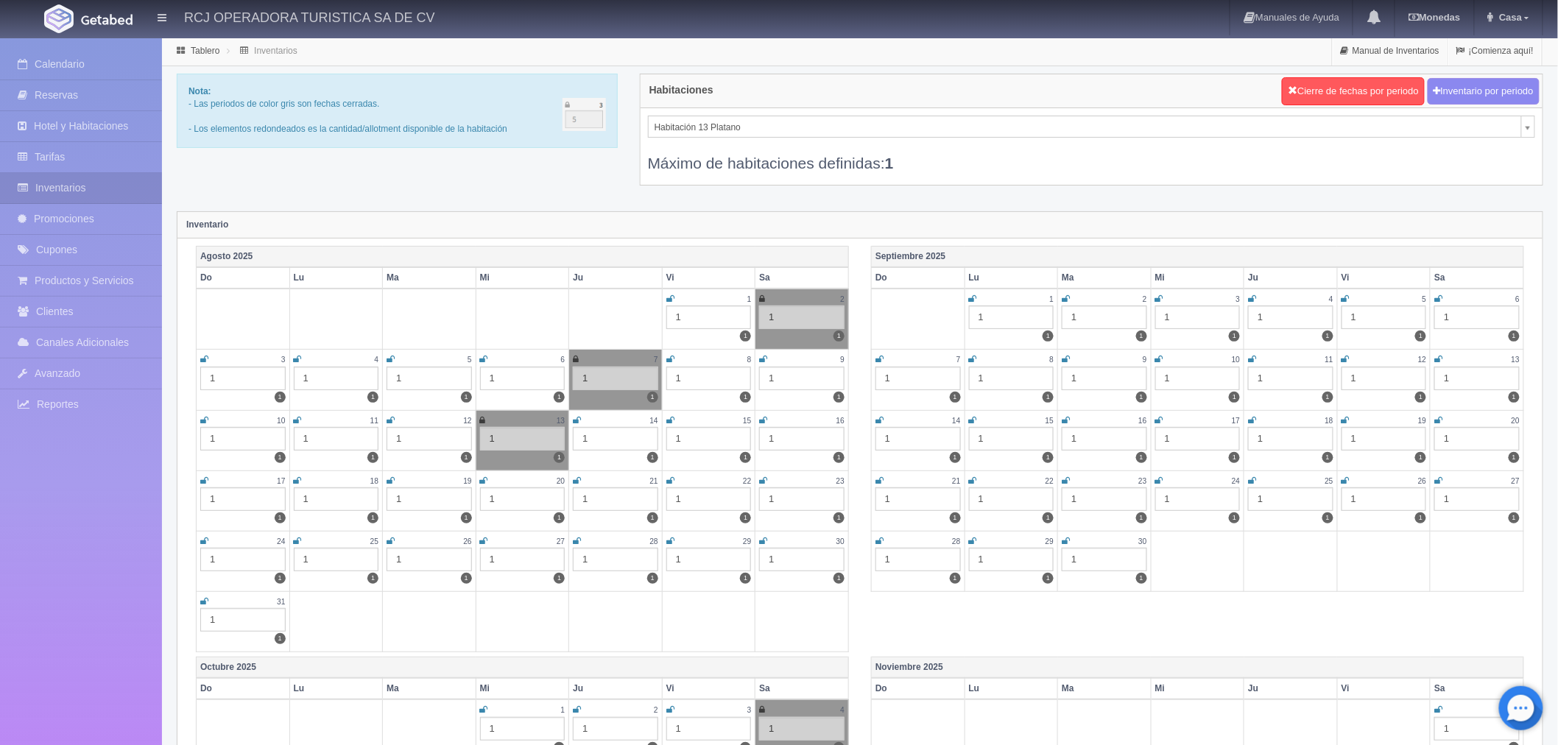
scroll to position [166, 0]
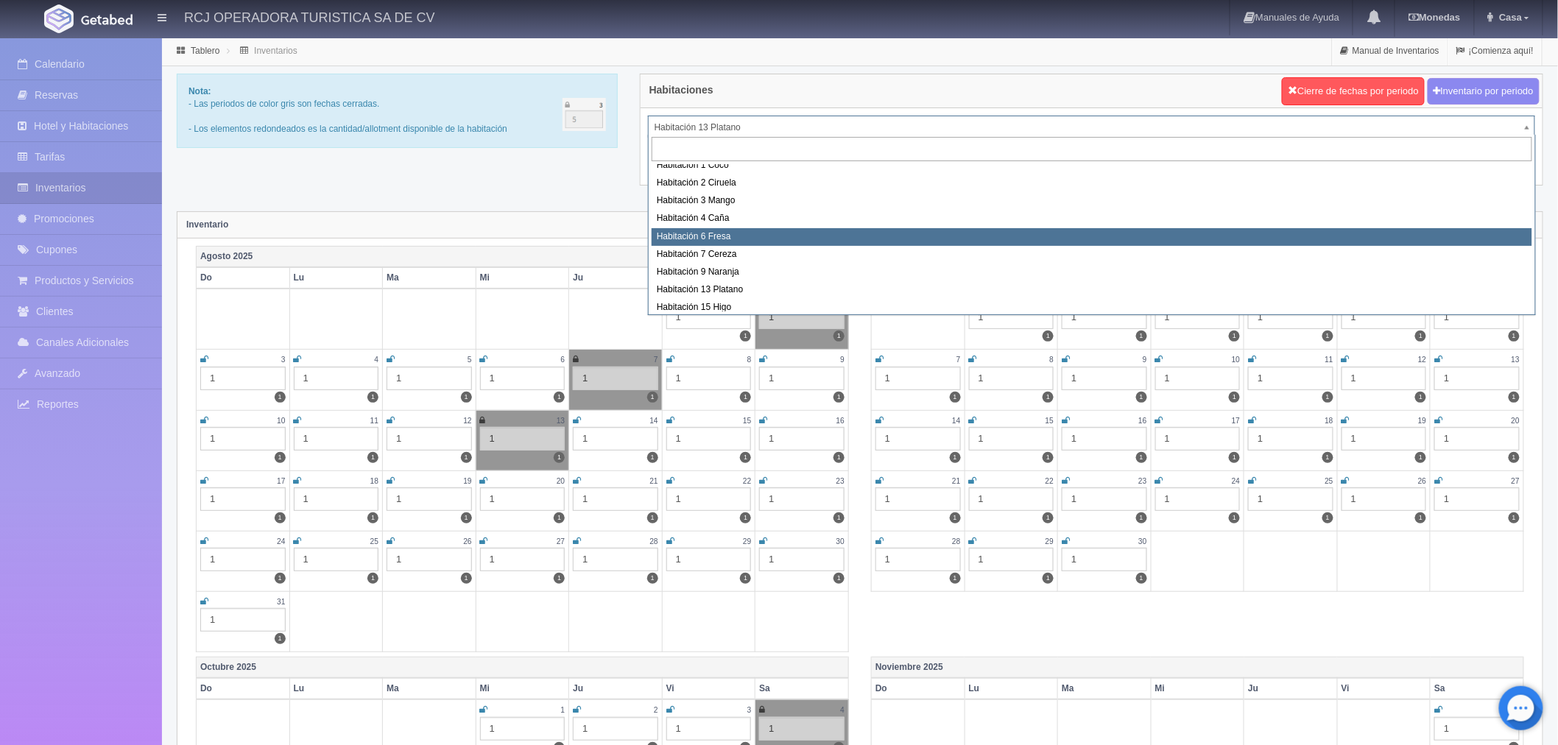
scroll to position [189, 0]
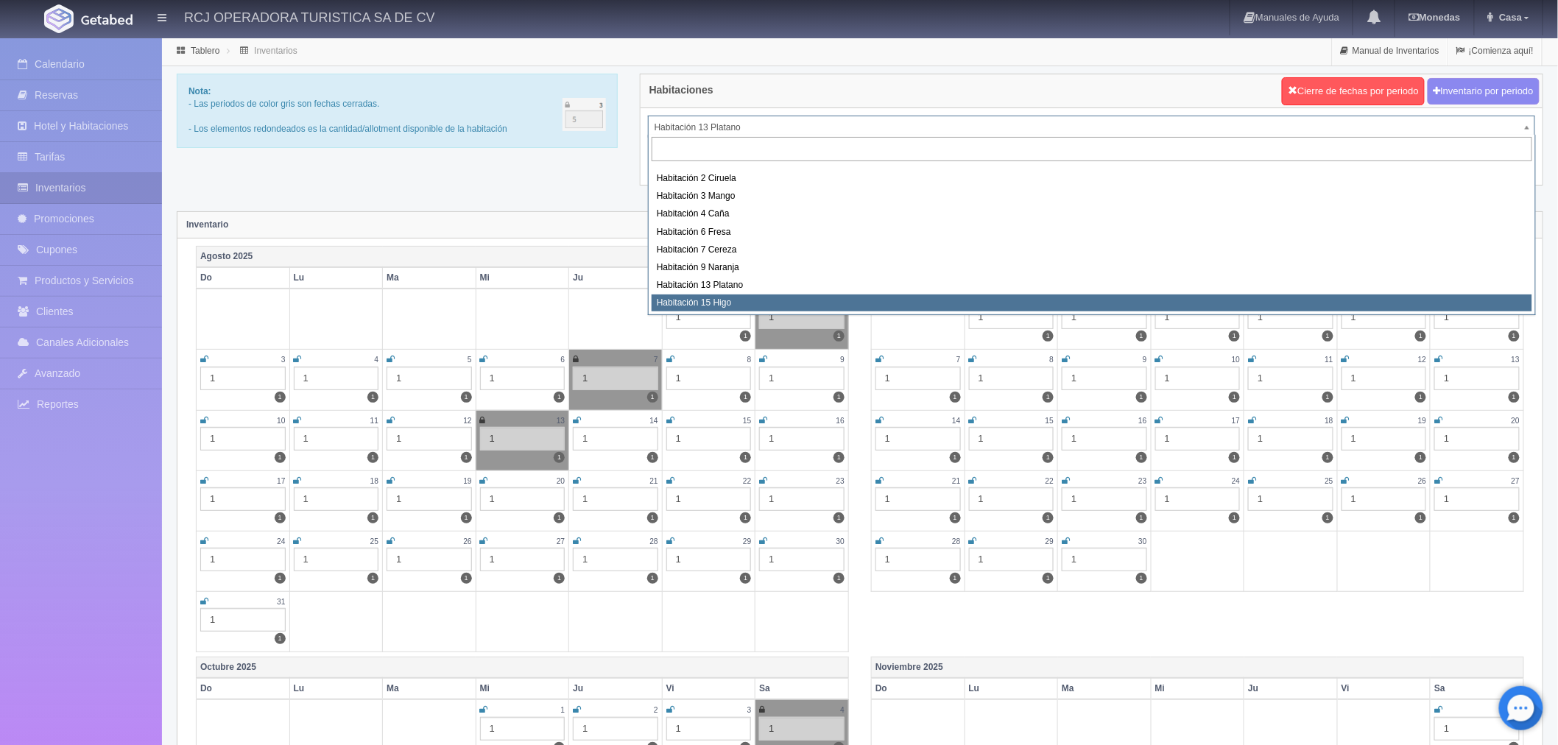
select select "1614"
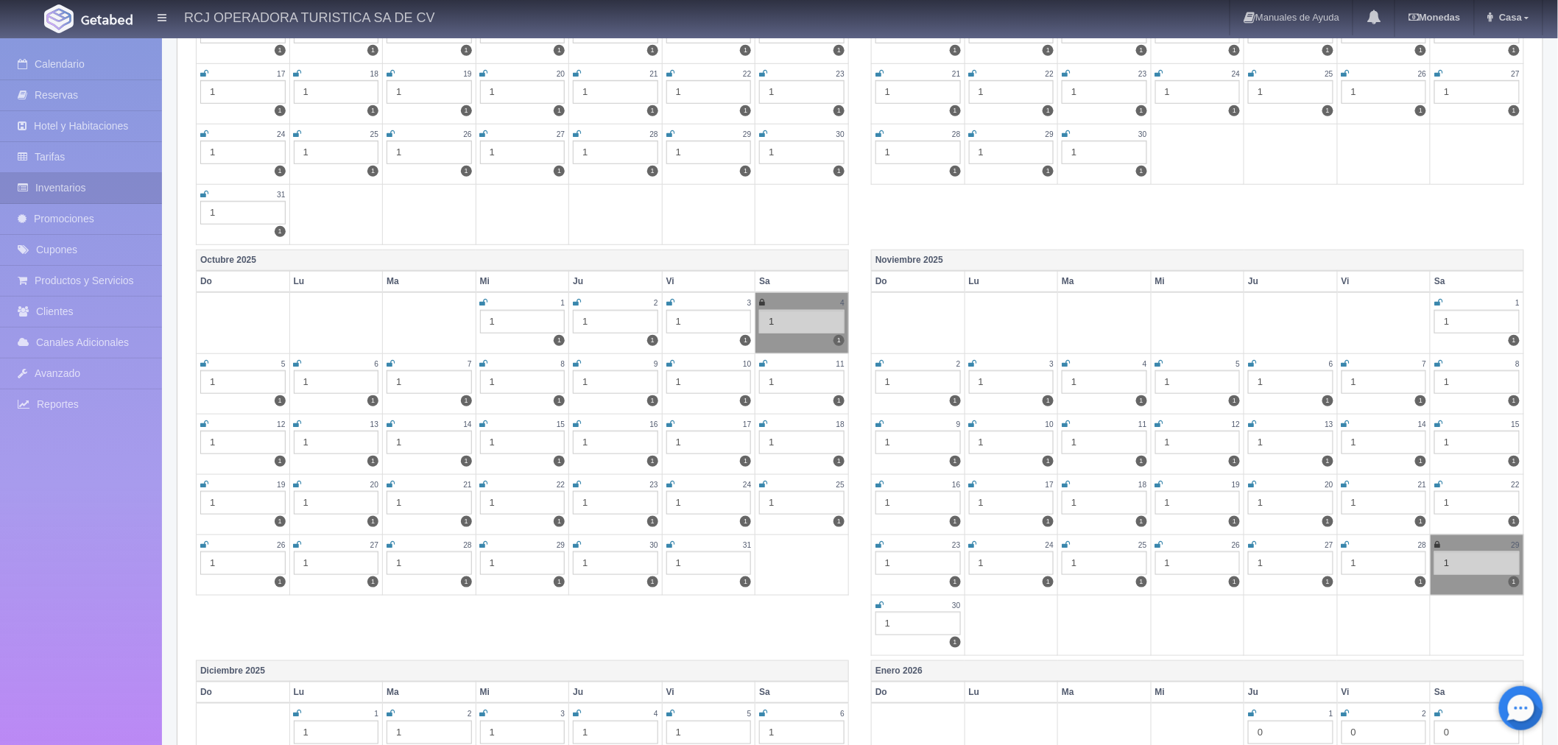
scroll to position [409, 0]
click at [1432, 479] on td "22 1 1" at bounding box center [1478, 503] width 94 height 60
click at [1436, 479] on icon at bounding box center [1439, 483] width 8 height 9
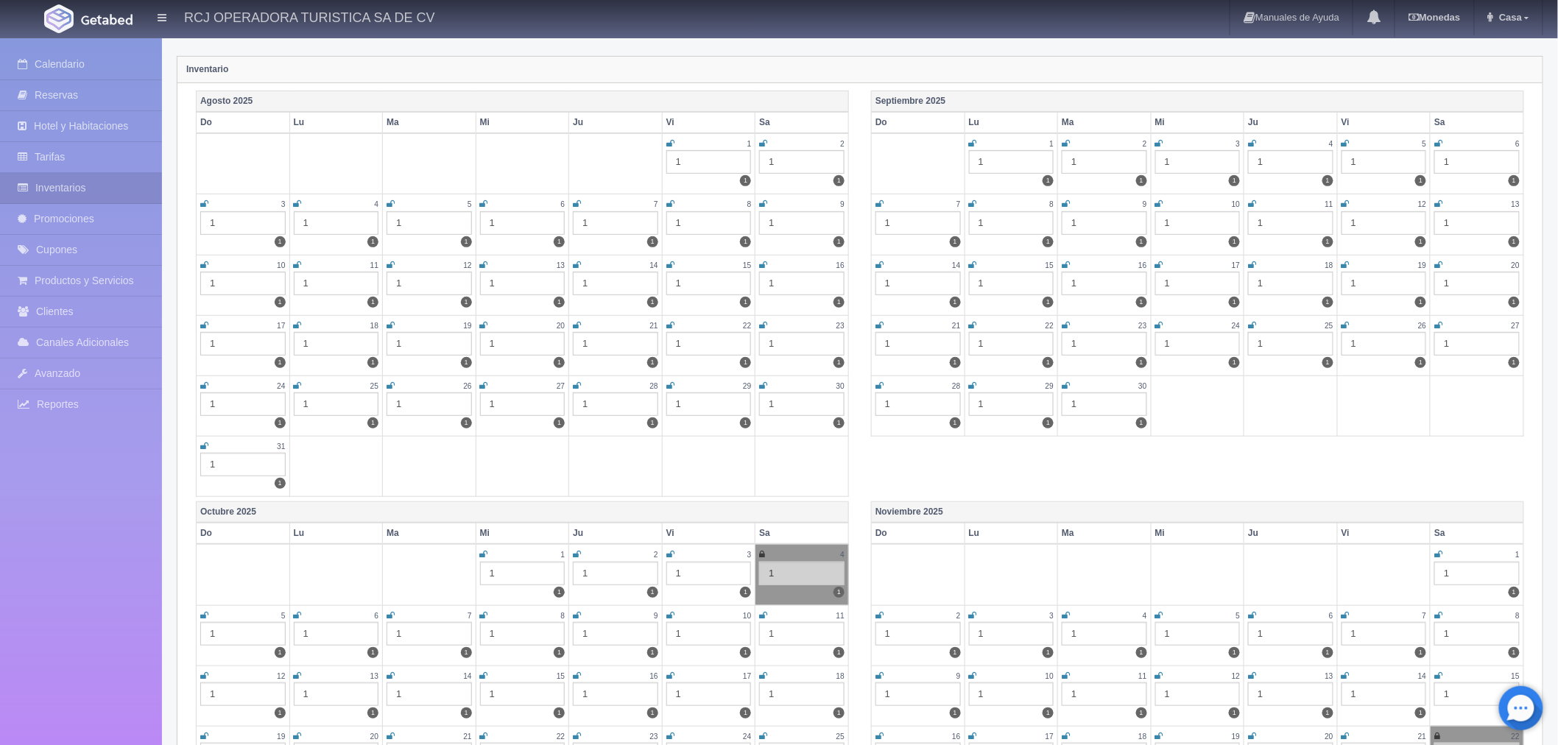
scroll to position [0, 0]
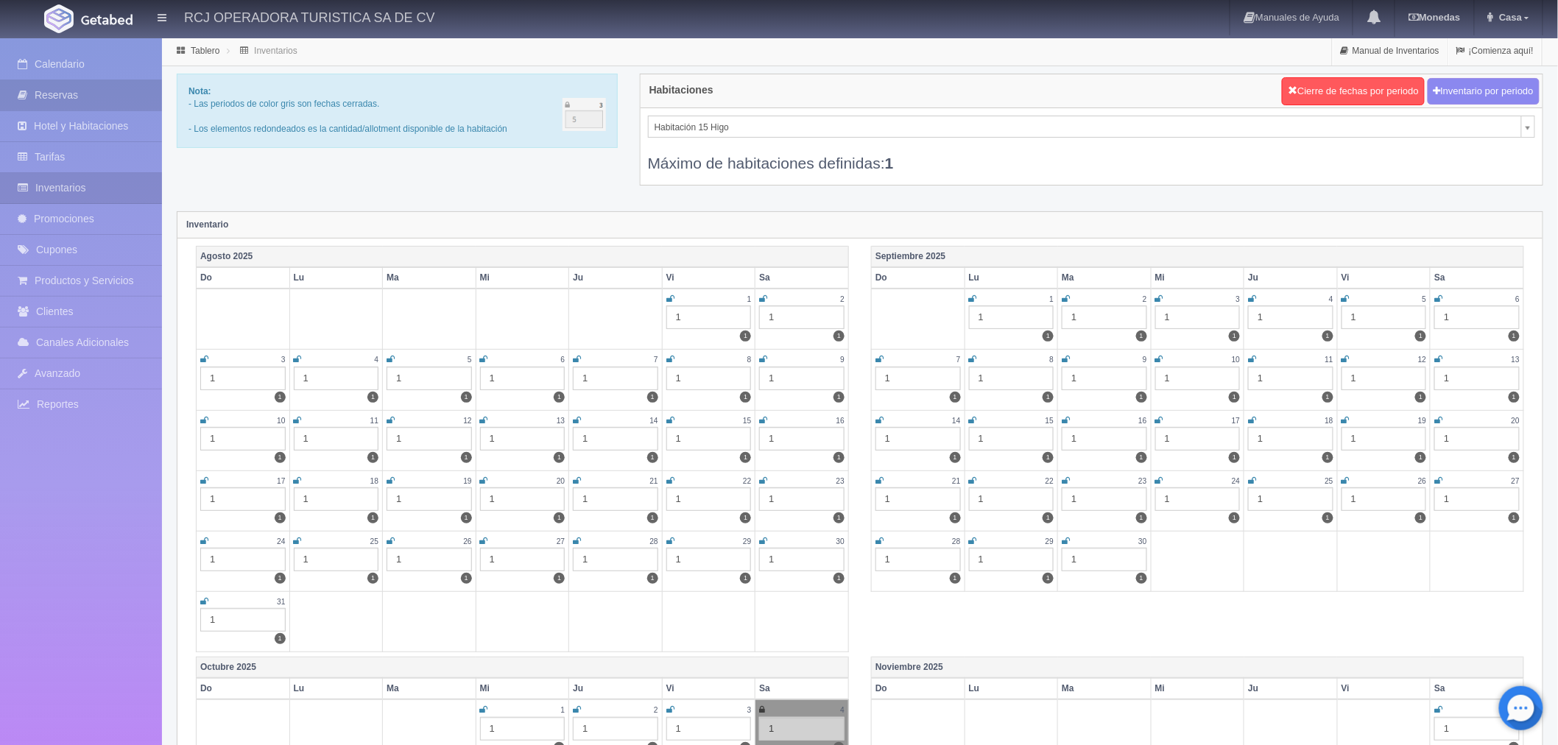
click at [60, 89] on link "Reservas" at bounding box center [81, 95] width 162 height 30
